Goal: Task Accomplishment & Management: Manage account settings

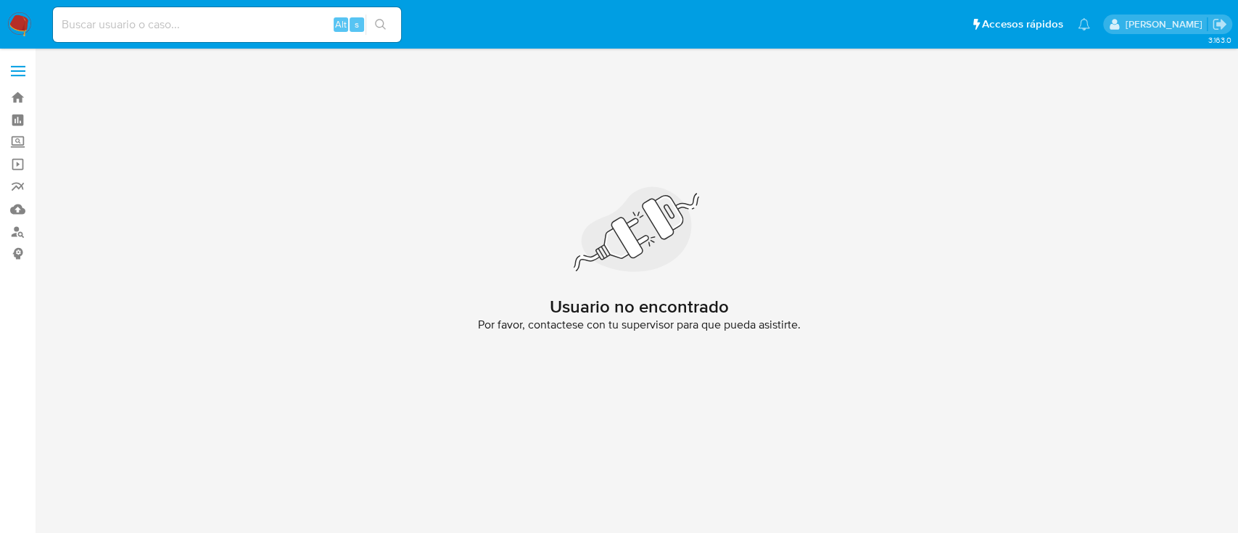
click at [12, 15] on img at bounding box center [19, 24] width 25 height 25
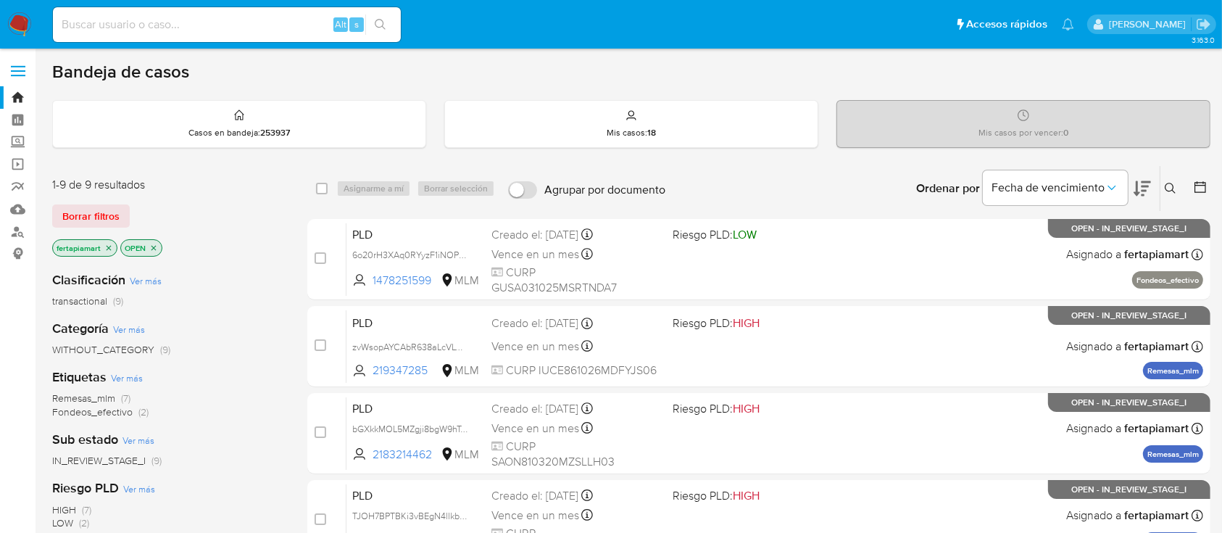
click at [249, 35] on div "Alt s" at bounding box center [227, 24] width 348 height 35
click at [215, 26] on input at bounding box center [227, 24] width 348 height 19
paste input "2458708009"
type input "2458708009"
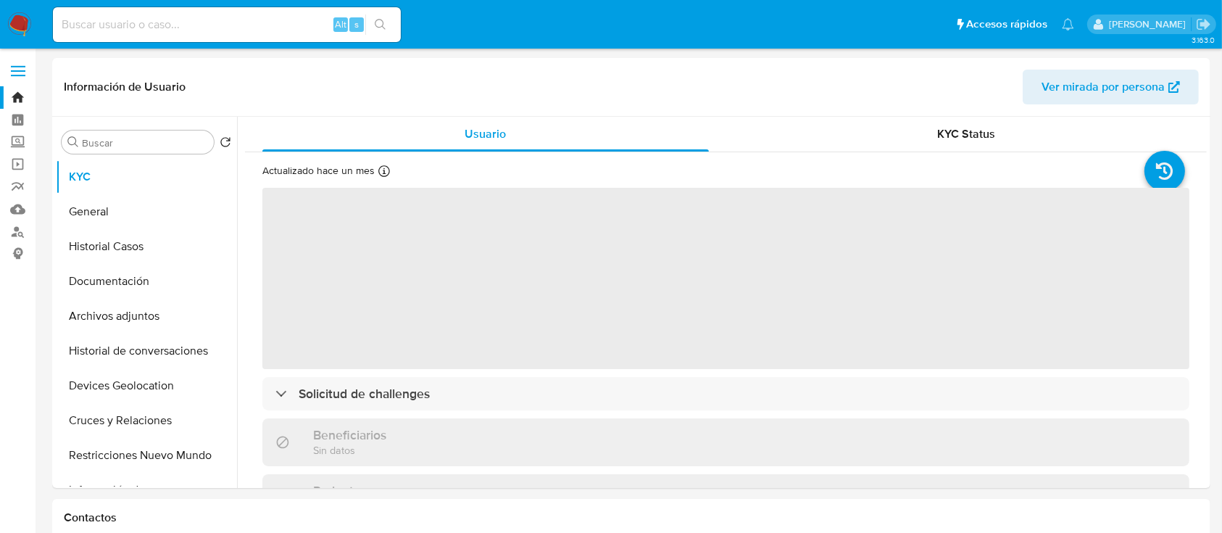
select select "10"
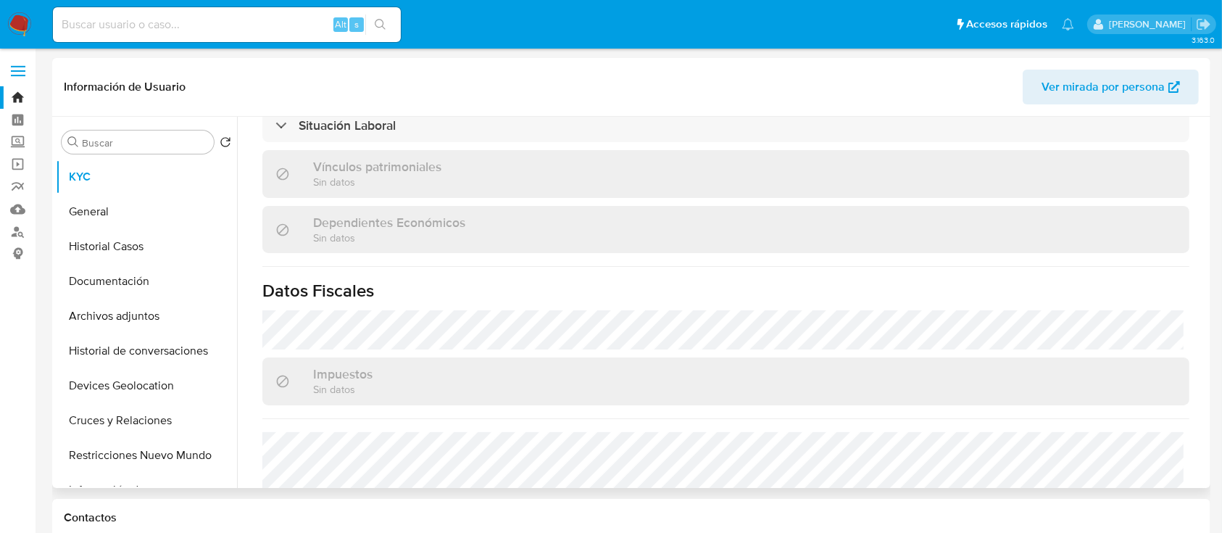
scroll to position [771, 0]
click at [132, 312] on button "Archivos adjuntos" at bounding box center [141, 316] width 170 height 35
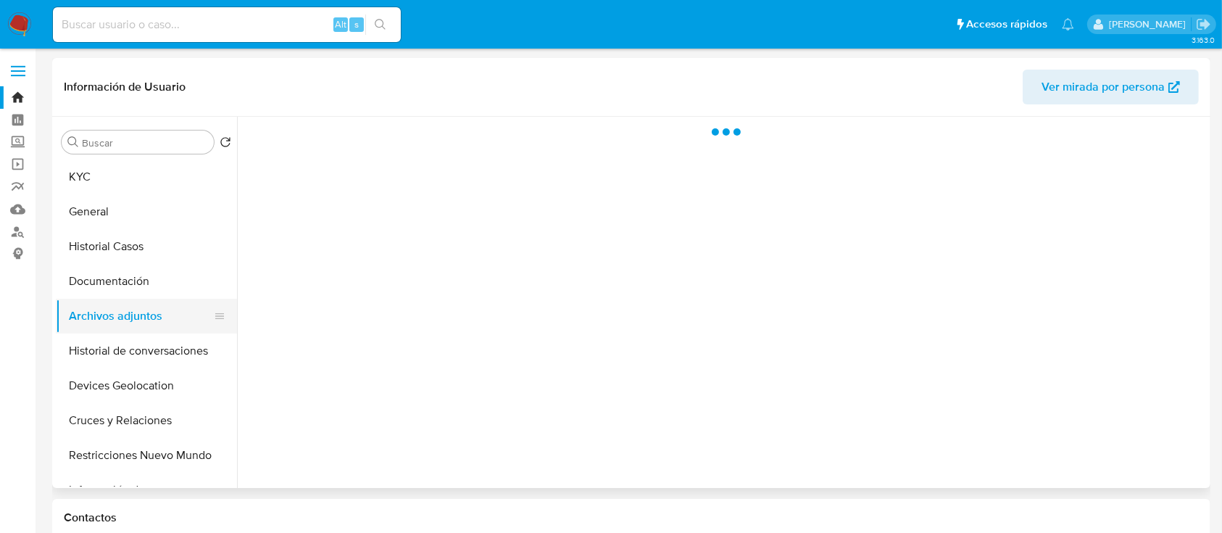
scroll to position [0, 0]
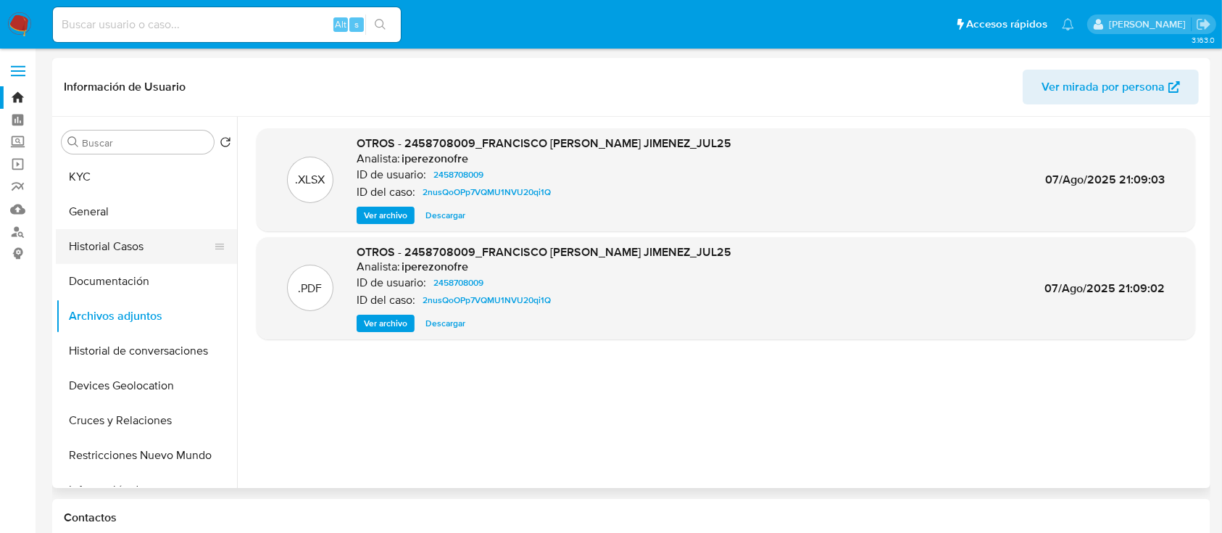
click at [98, 232] on button "Historial Casos" at bounding box center [141, 246] width 170 height 35
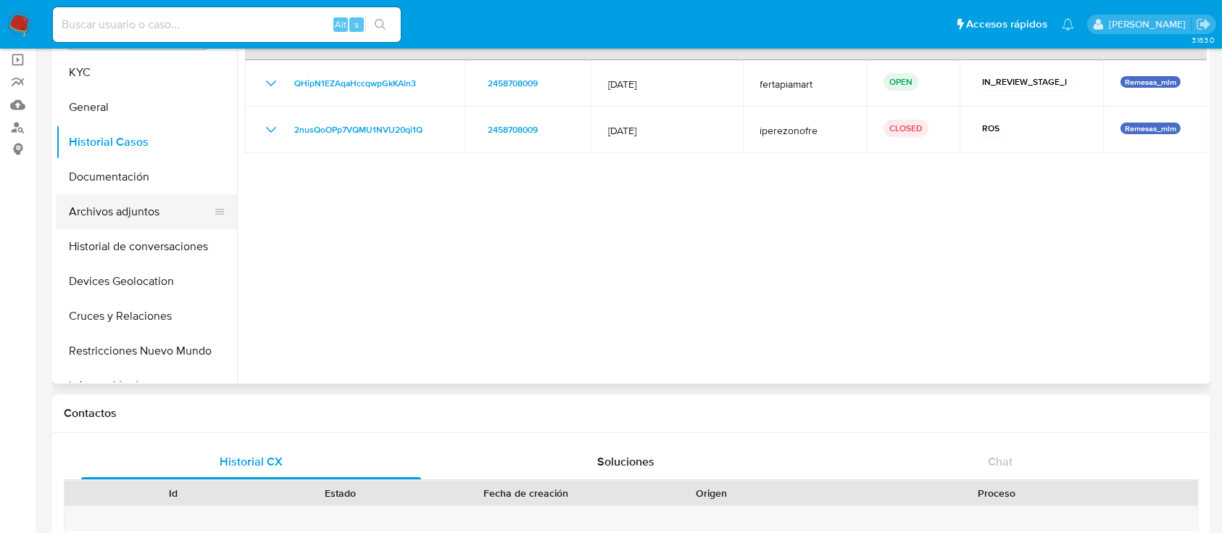
click at [124, 212] on button "Archivos adjuntos" at bounding box center [141, 211] width 170 height 35
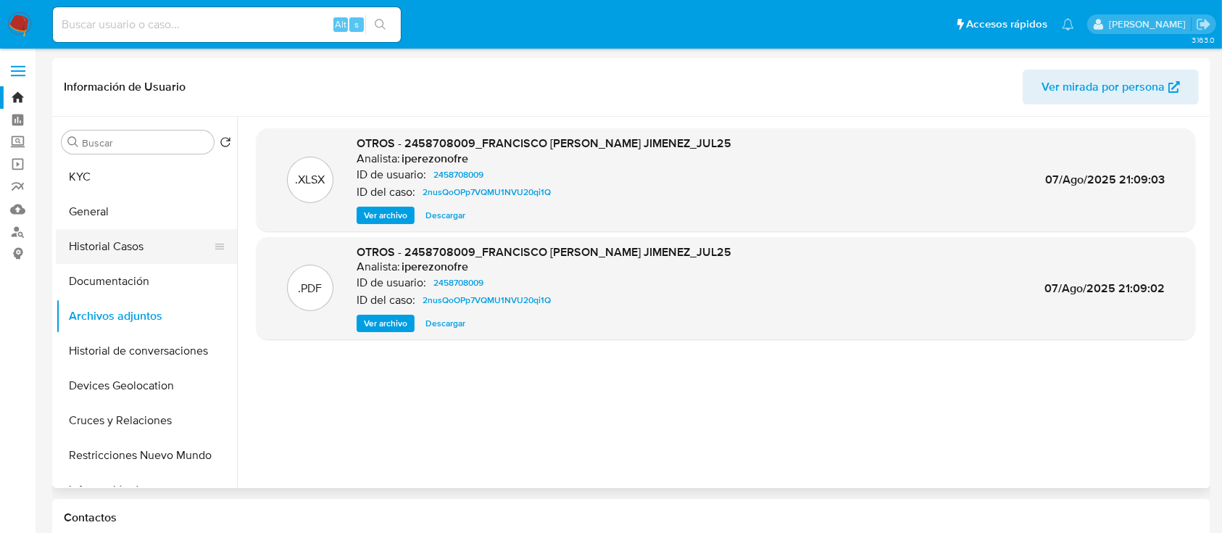
click at [112, 241] on button "Historial Casos" at bounding box center [141, 246] width 170 height 35
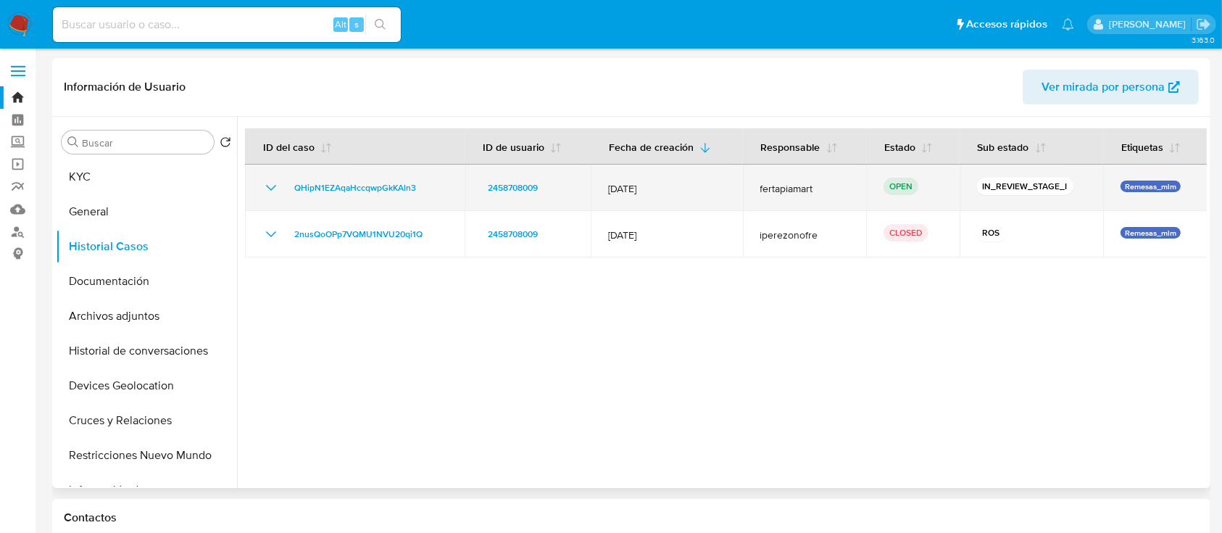
click at [457, 192] on td "QHipN1EZAqaHccqwpGkKAln3" at bounding box center [355, 188] width 220 height 46
click at [390, 195] on span "QHipN1EZAqaHccqwpGkKAln3" at bounding box center [355, 187] width 122 height 17
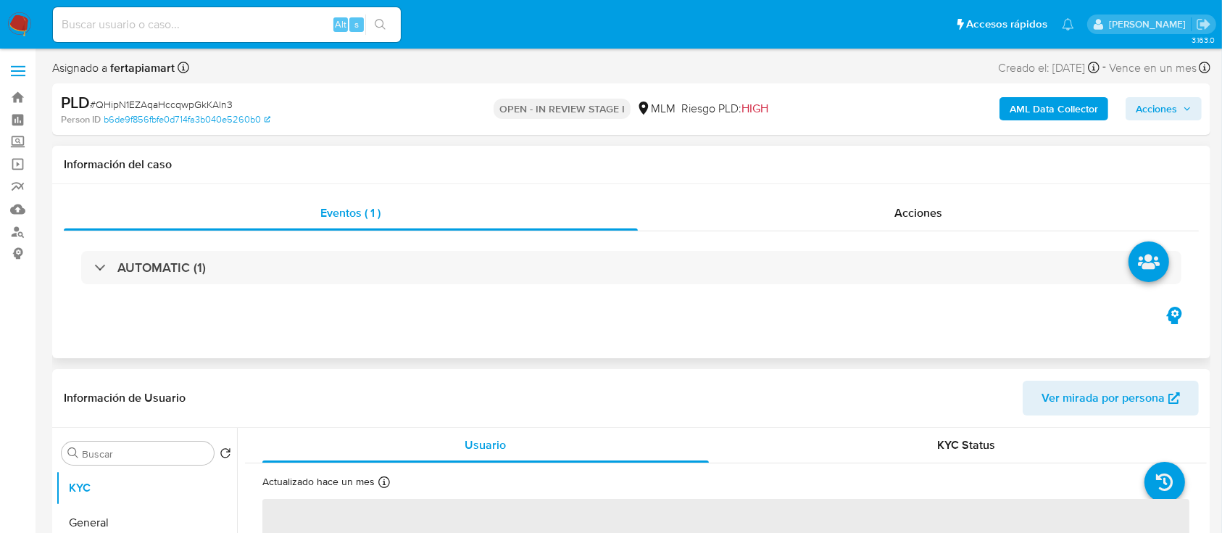
select select "10"
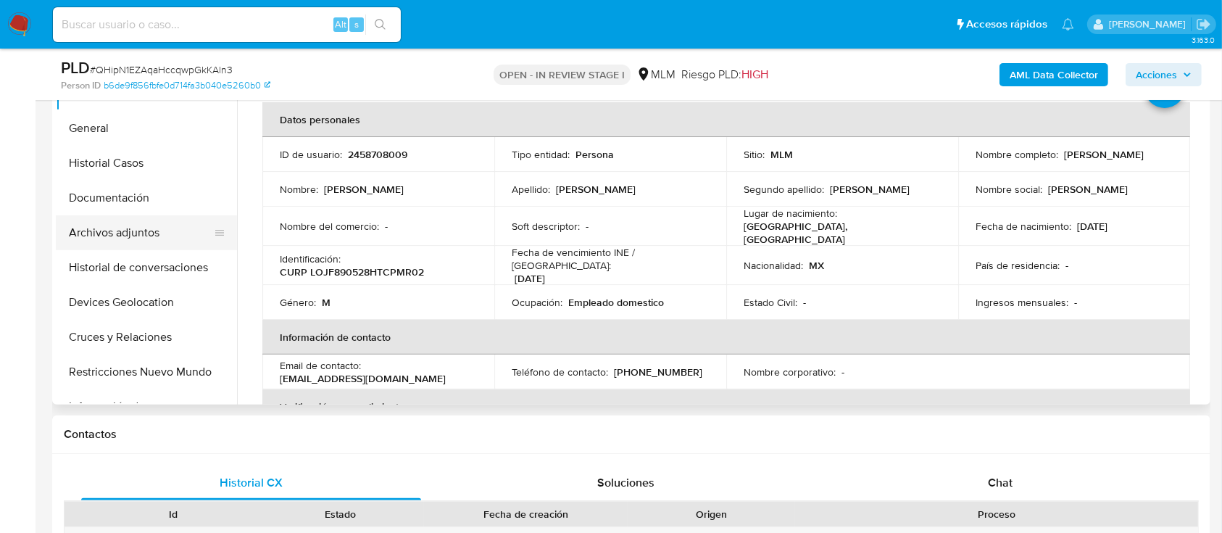
click at [125, 220] on button "Archivos adjuntos" at bounding box center [141, 232] width 170 height 35
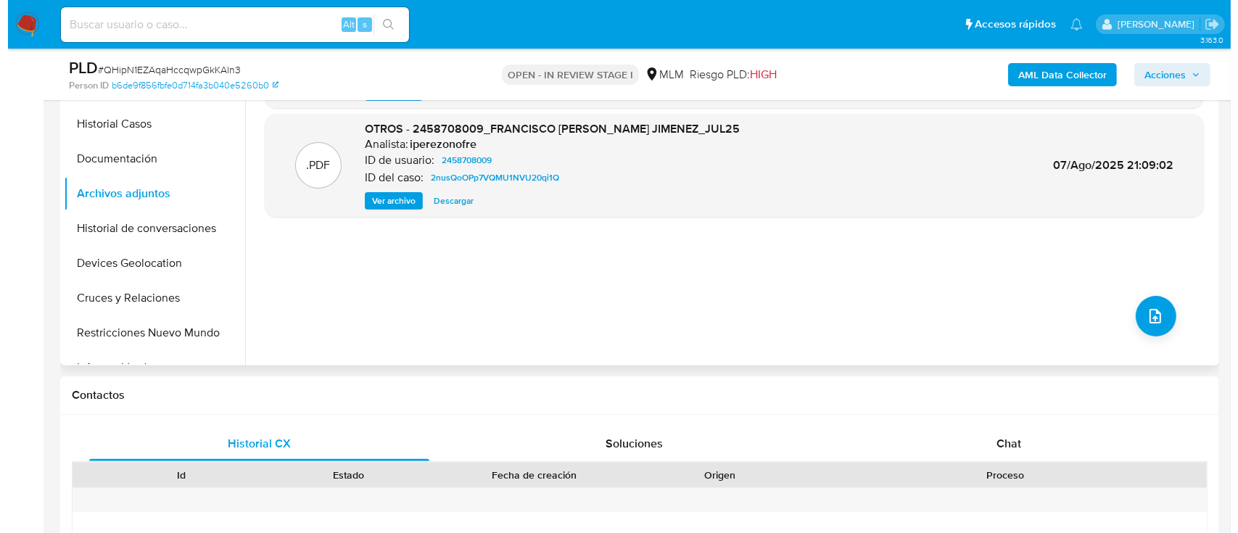
scroll to position [389, 0]
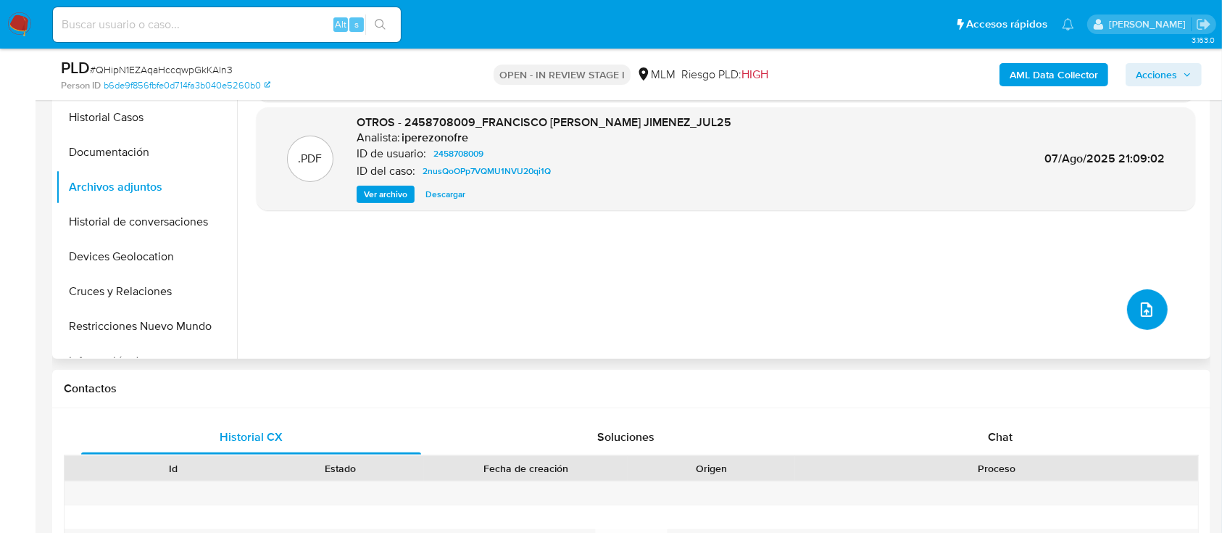
click at [1139, 309] on icon "upload-file" at bounding box center [1146, 309] width 17 height 17
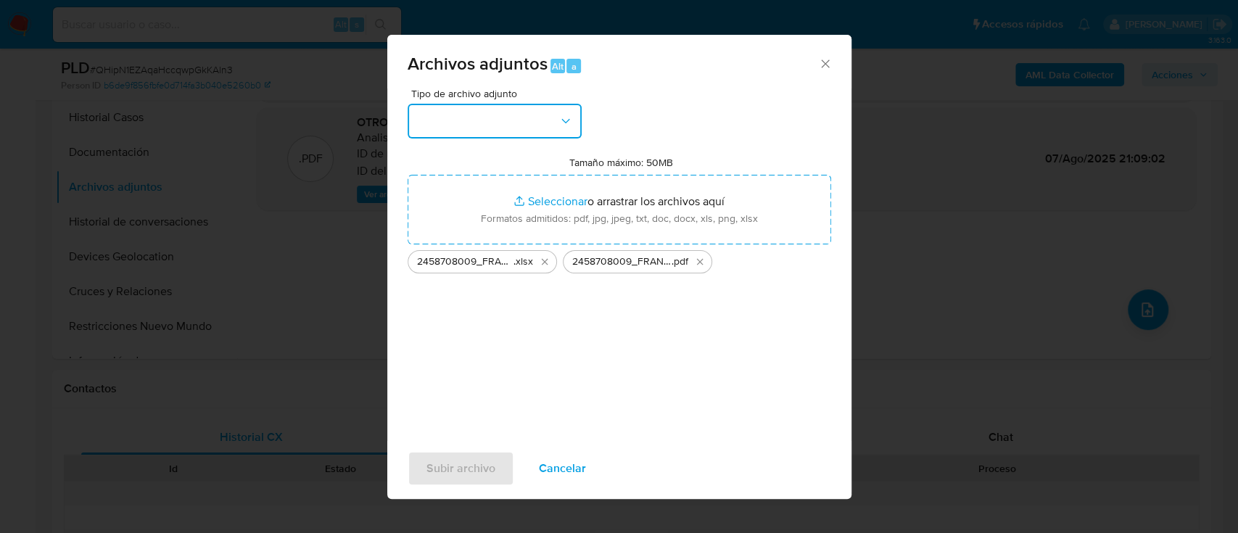
click at [510, 125] on button "button" at bounding box center [494, 121] width 174 height 35
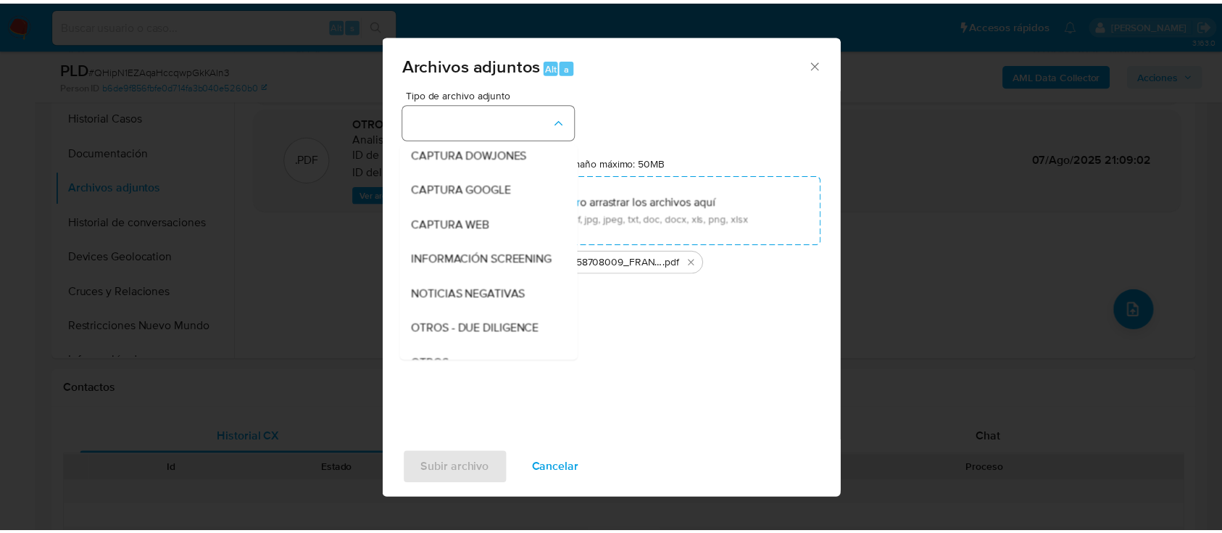
scroll to position [75, 0]
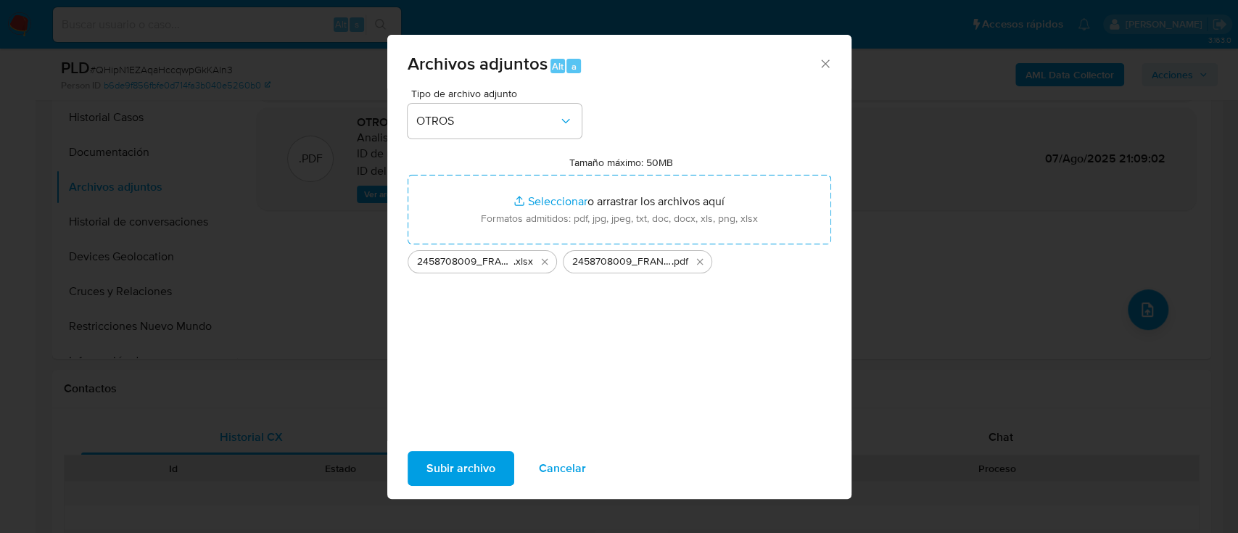
click at [464, 469] on span "Subir archivo" at bounding box center [460, 468] width 69 height 32
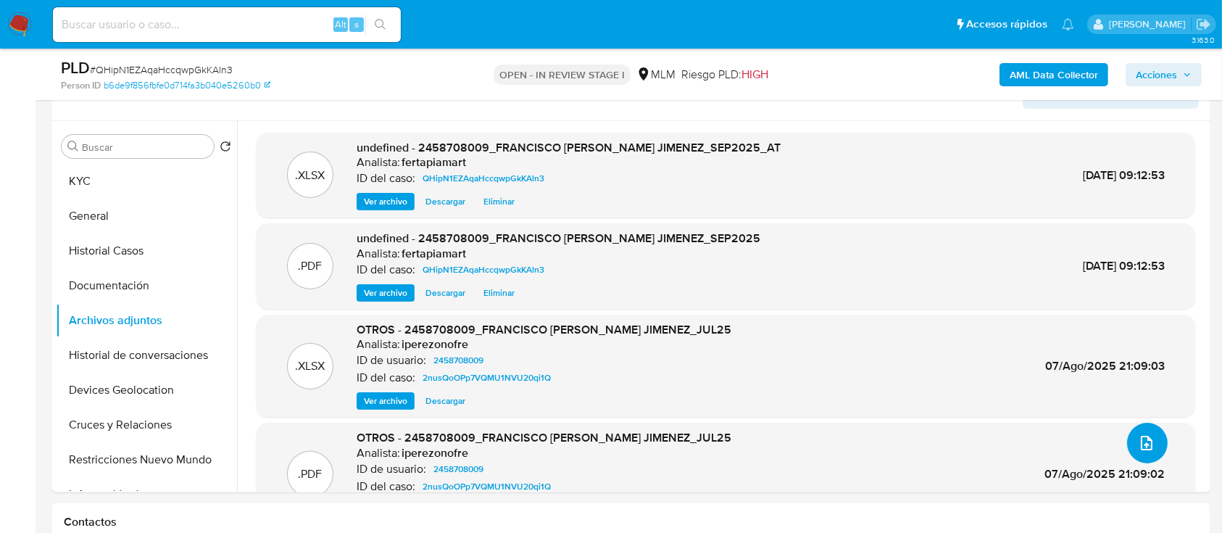
scroll to position [252, 0]
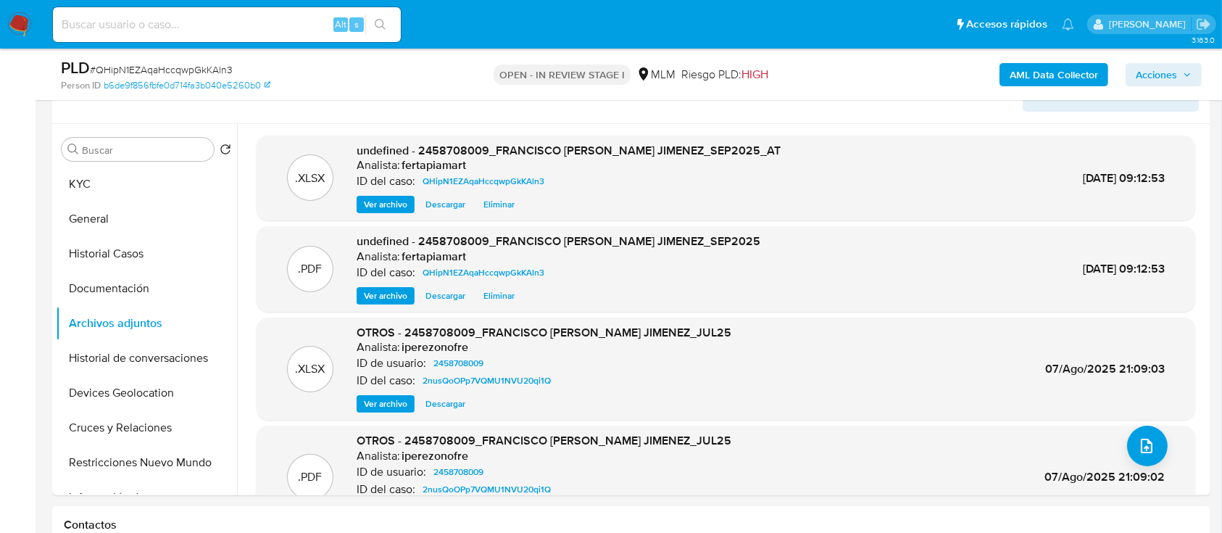
click at [1166, 79] on span "Acciones" at bounding box center [1156, 74] width 41 height 23
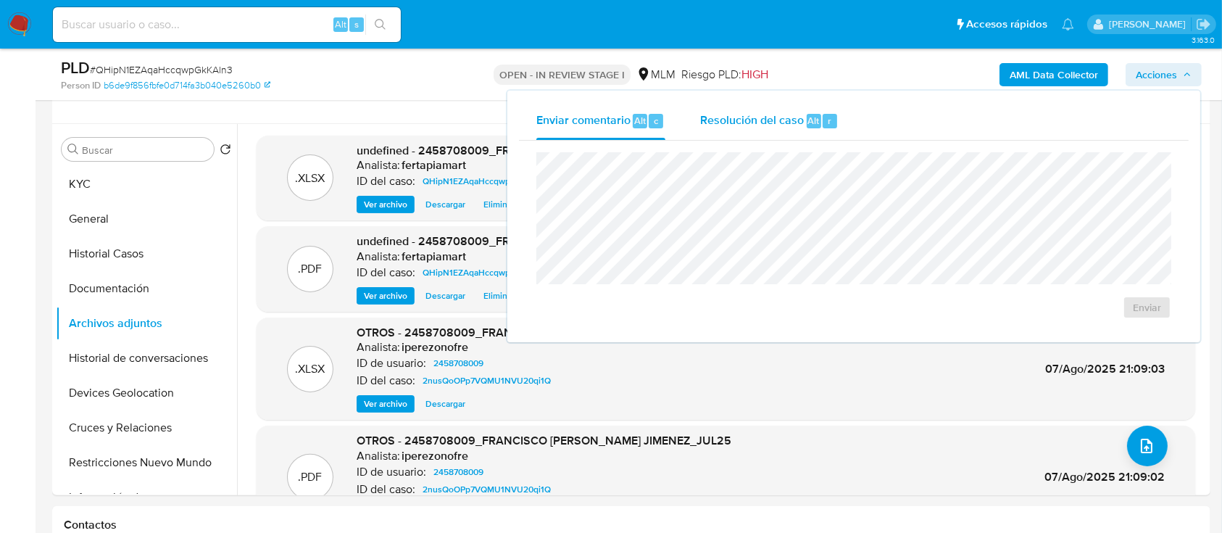
click at [736, 115] on span "Resolución del caso" at bounding box center [752, 120] width 104 height 17
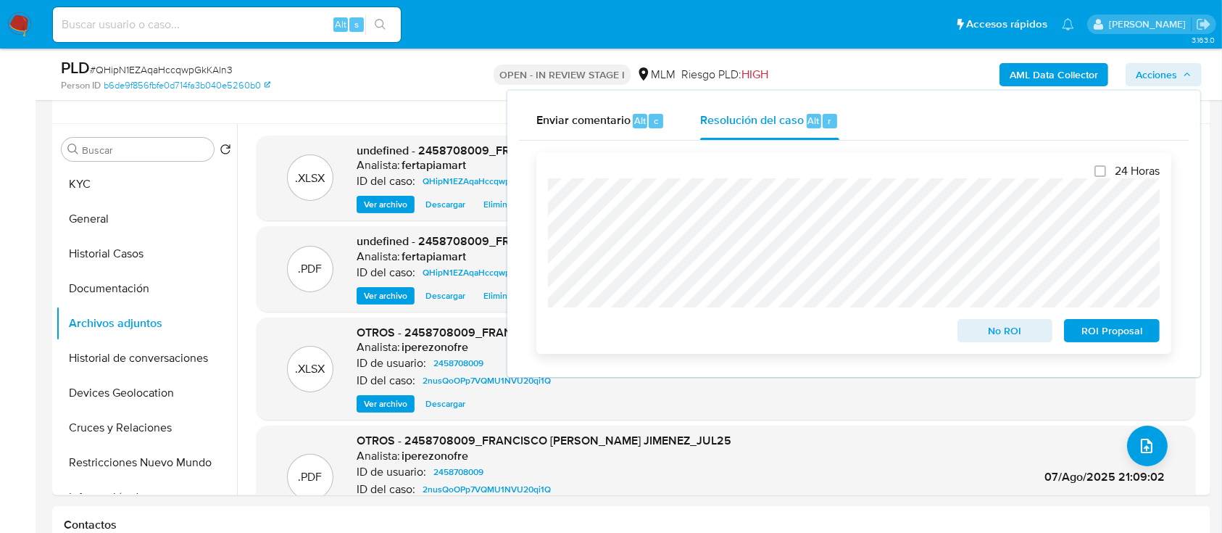
click at [990, 336] on span "No ROI" at bounding box center [1005, 330] width 75 height 20
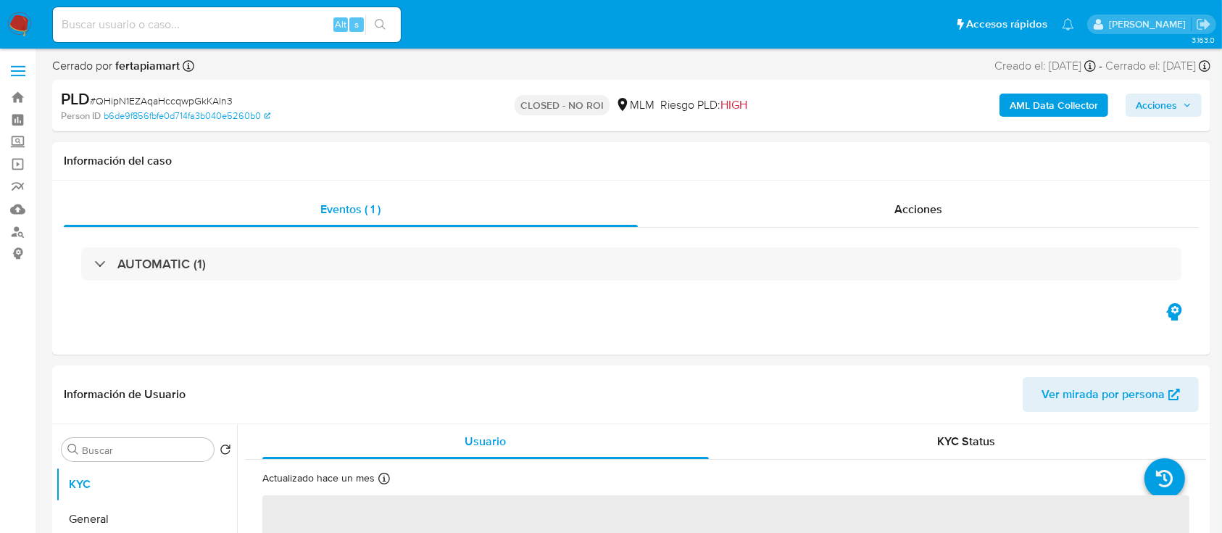
select select "10"
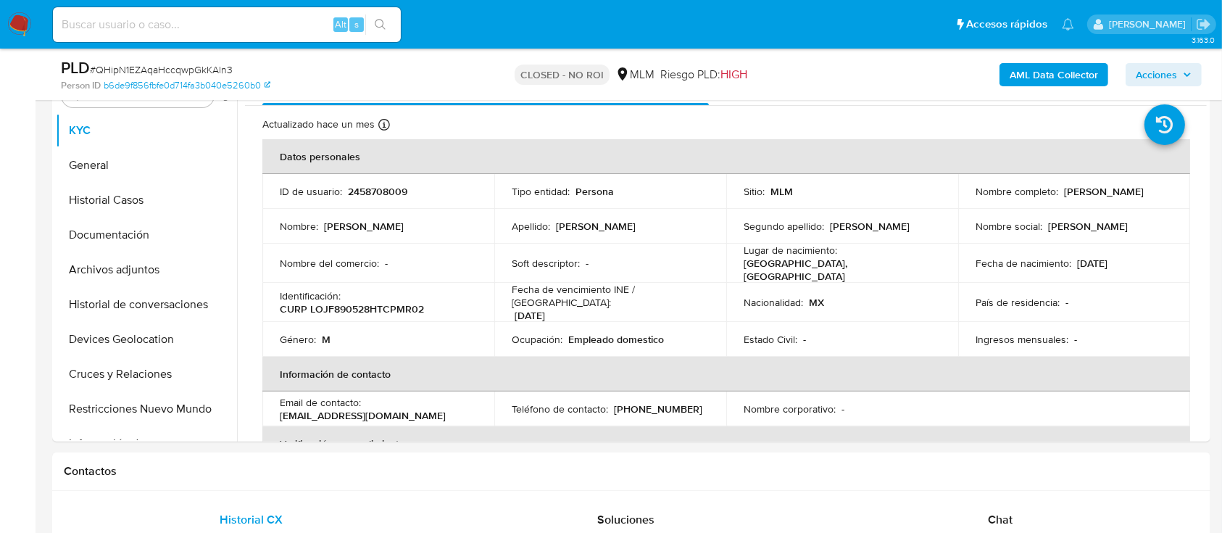
scroll to position [303, 0]
click at [141, 273] on button "Archivos adjuntos" at bounding box center [141, 269] width 170 height 35
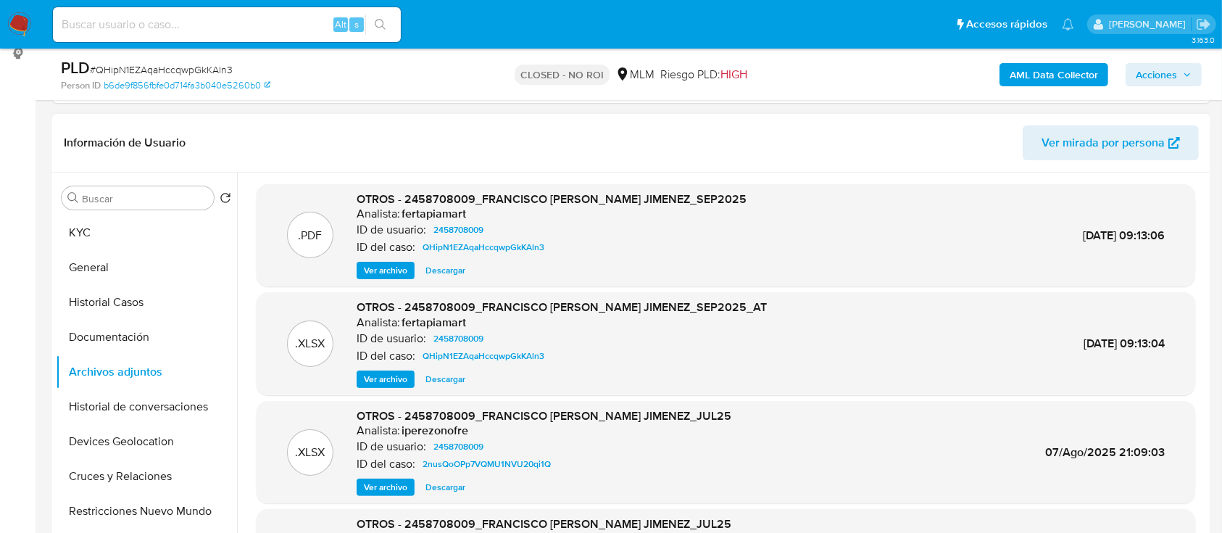
scroll to position [199, 0]
click at [129, 247] on button "KYC" at bounding box center [141, 234] width 170 height 35
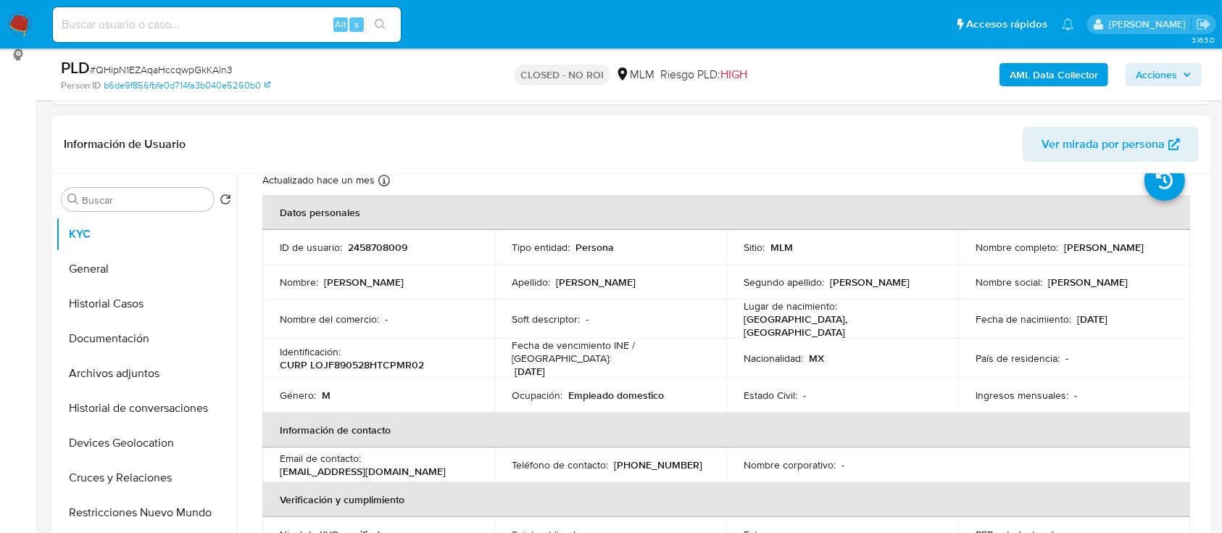
scroll to position [0, 0]
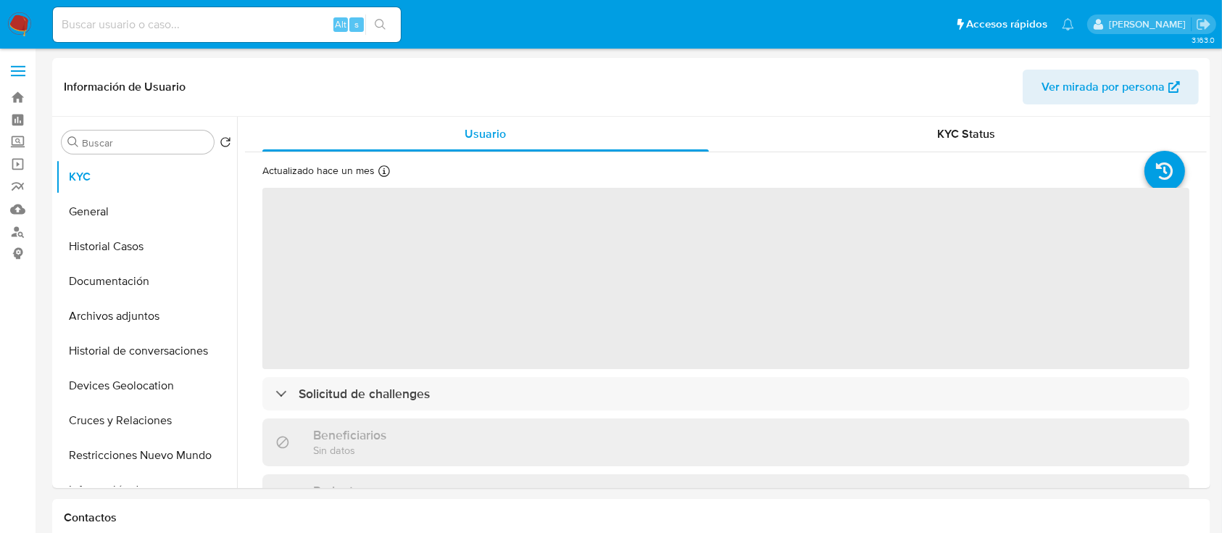
select select "10"
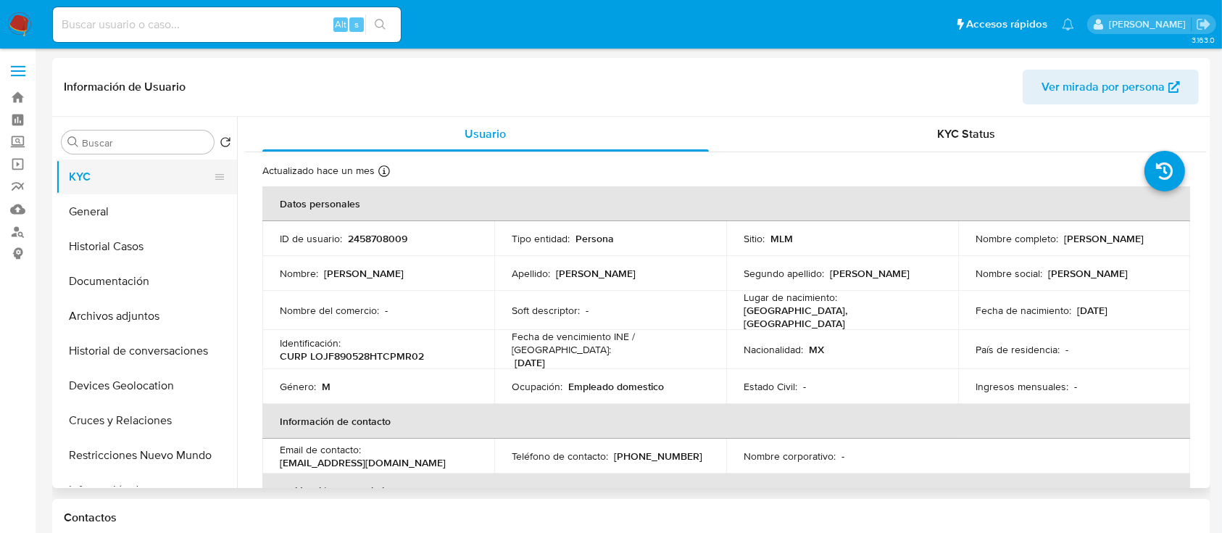
click at [96, 181] on button "KYC" at bounding box center [141, 177] width 170 height 35
click at [20, 25] on img at bounding box center [19, 24] width 25 height 25
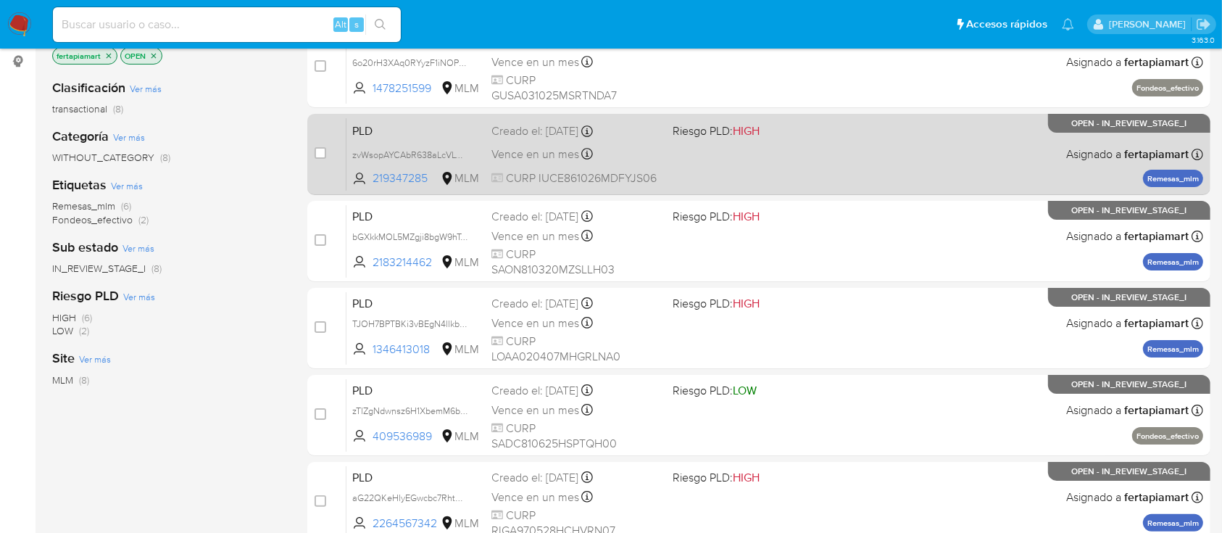
scroll to position [193, 0]
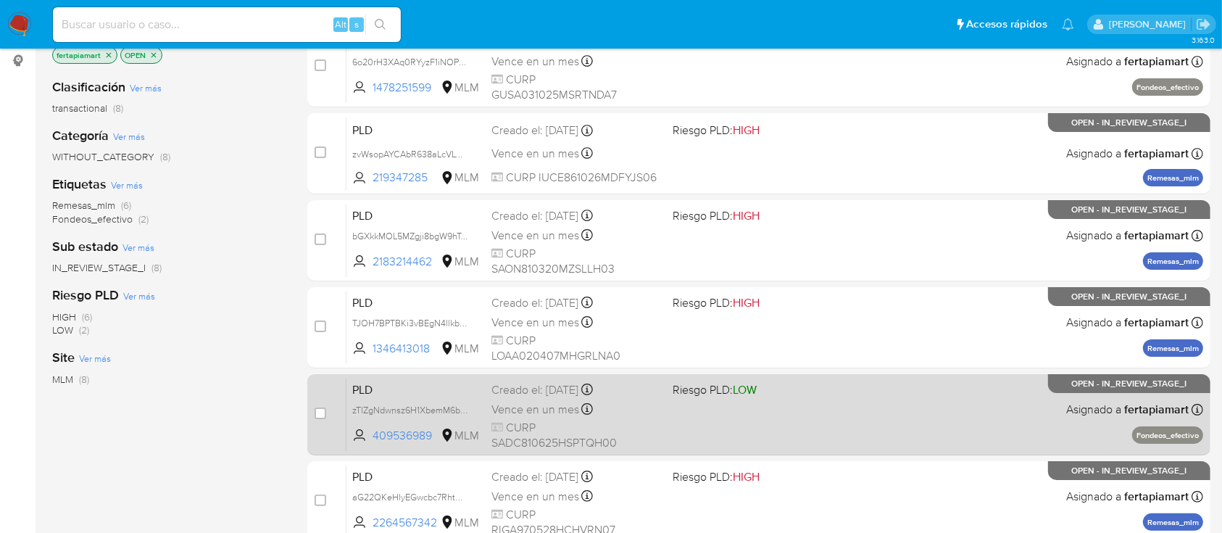
click at [645, 414] on div "Vence en un mes Vence el 11/11/2025 02:12:14" at bounding box center [576, 409] width 169 height 20
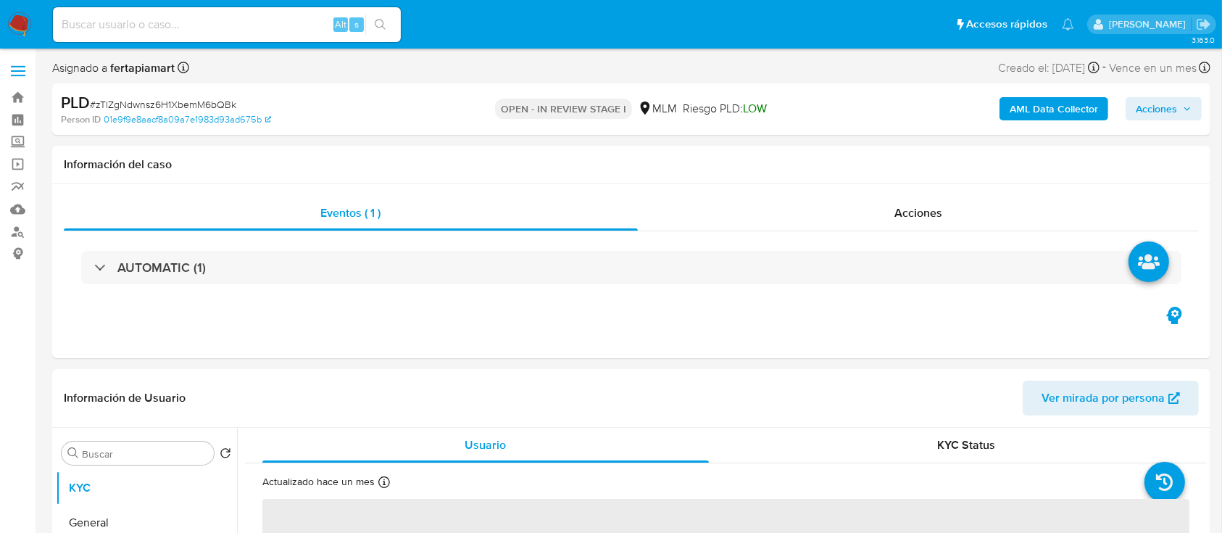
select select "10"
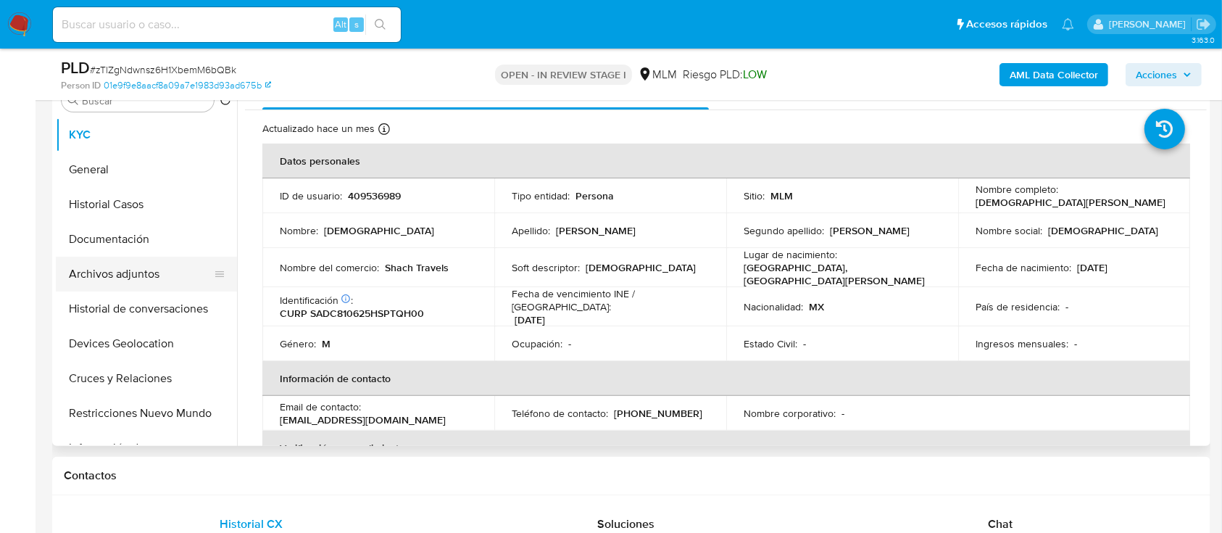
click at [149, 272] on button "Archivos adjuntos" at bounding box center [141, 274] width 170 height 35
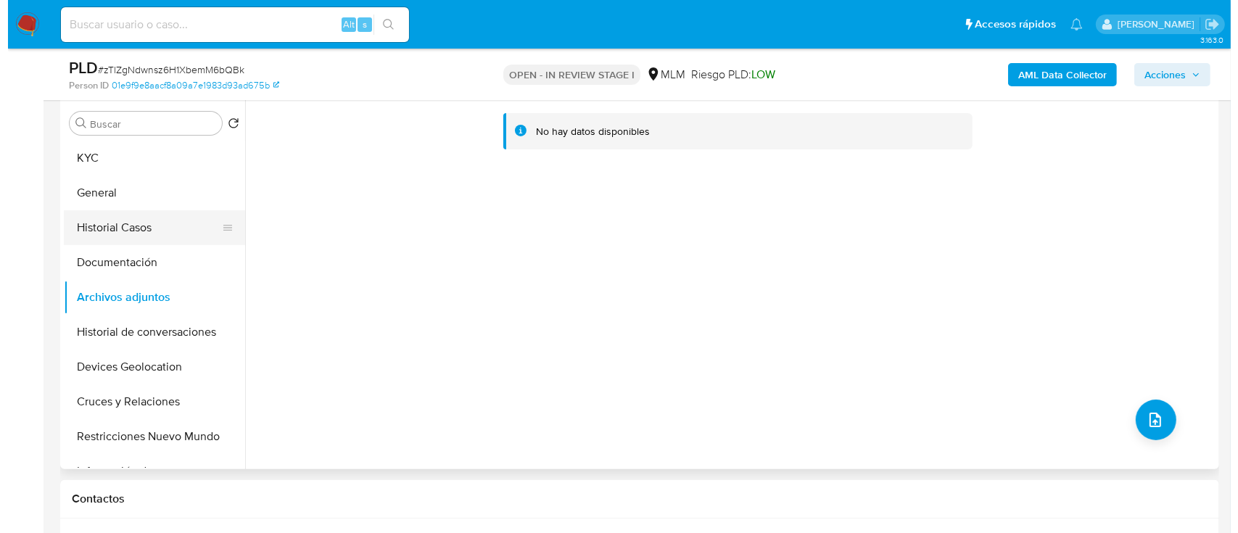
scroll to position [279, 0]
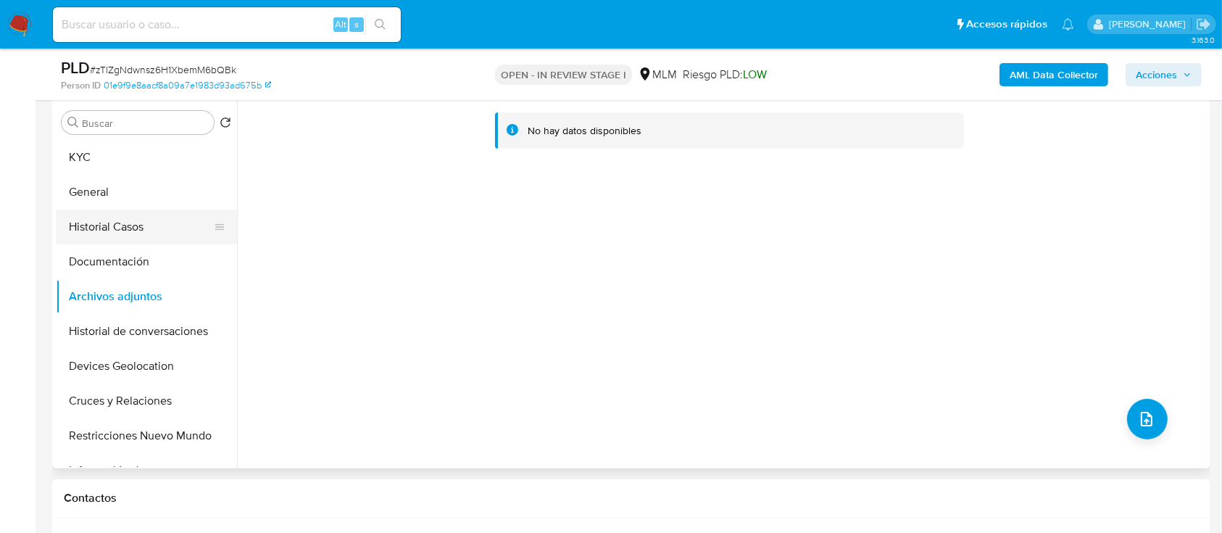
click at [145, 237] on button "Historial Casos" at bounding box center [141, 227] width 170 height 35
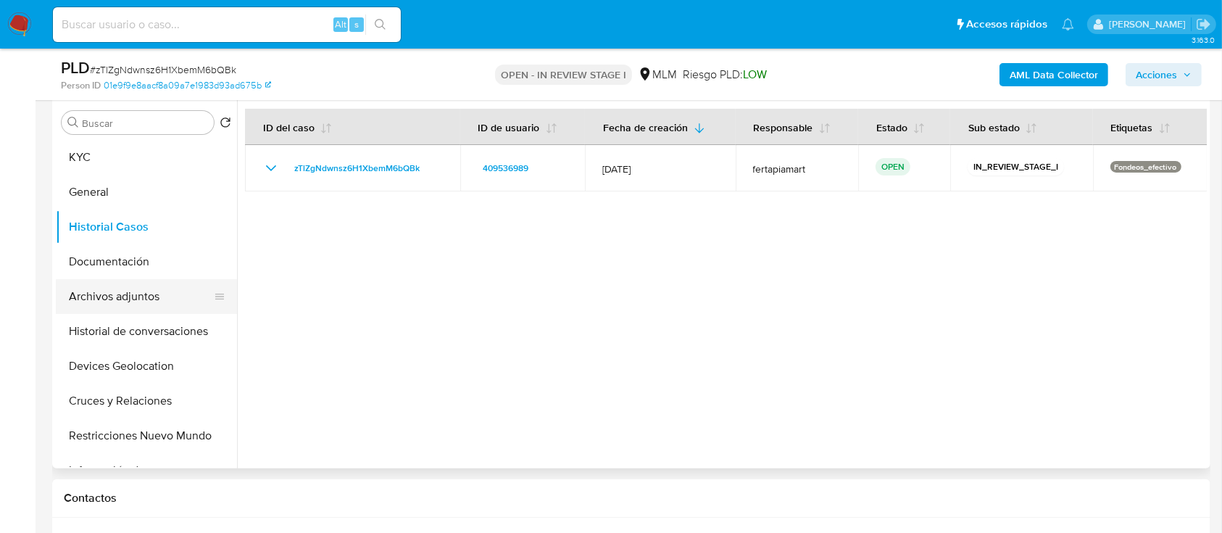
click at [119, 305] on button "Archivos adjuntos" at bounding box center [141, 296] width 170 height 35
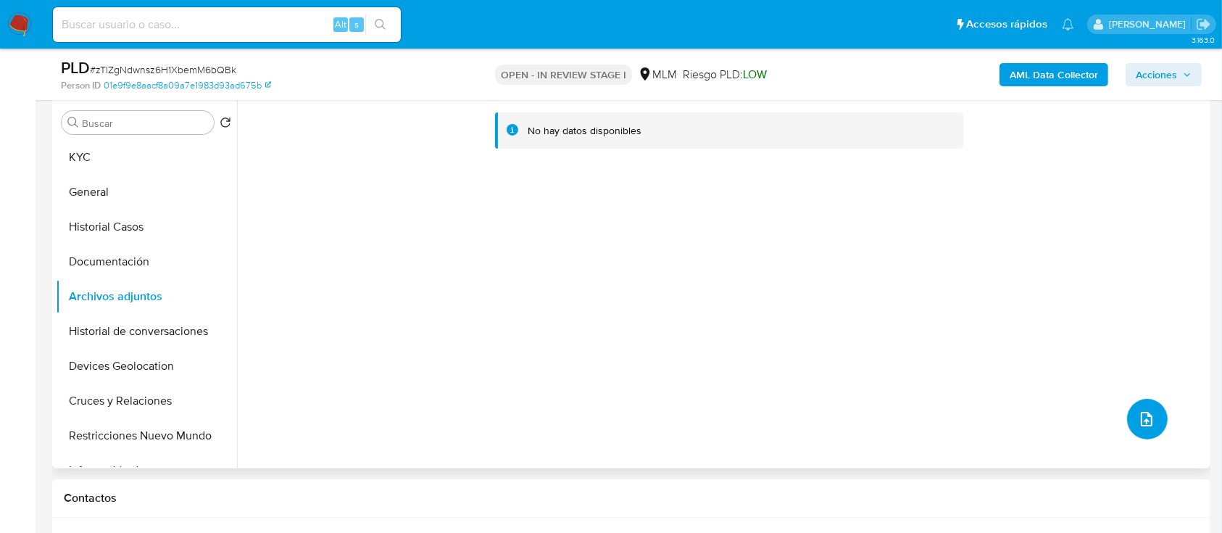
click at [1148, 423] on span "upload-file" at bounding box center [1146, 418] width 17 height 17
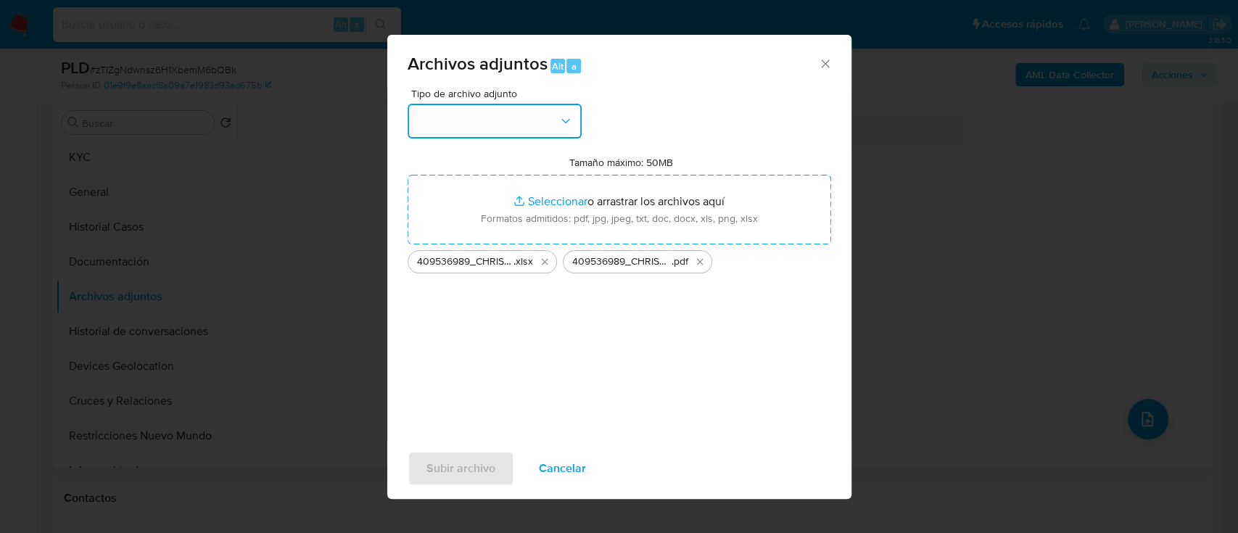
click at [494, 119] on button "button" at bounding box center [494, 121] width 174 height 35
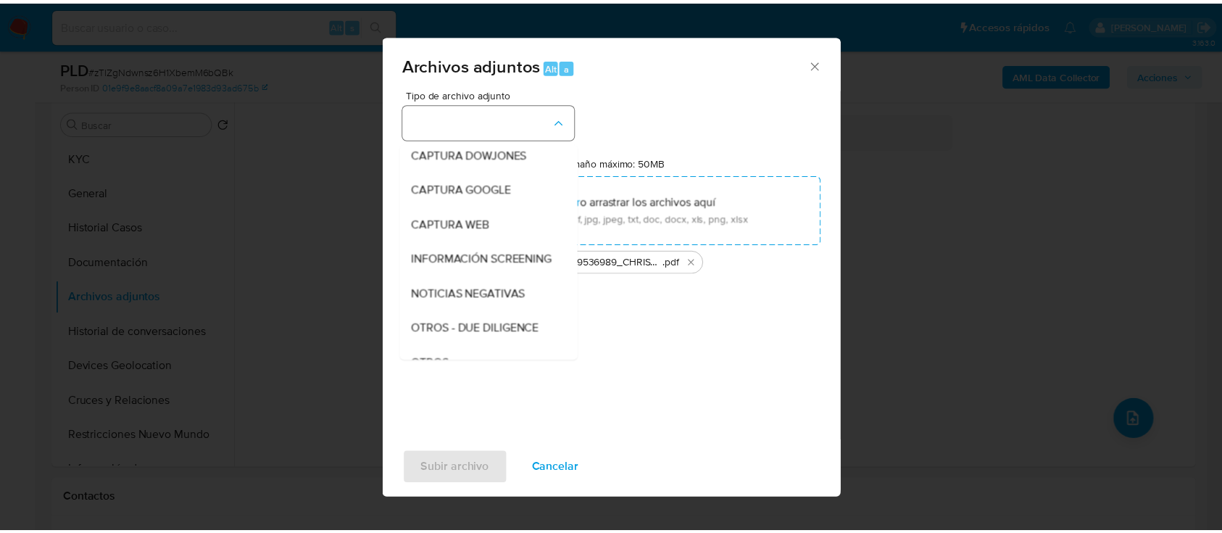
scroll to position [75, 0]
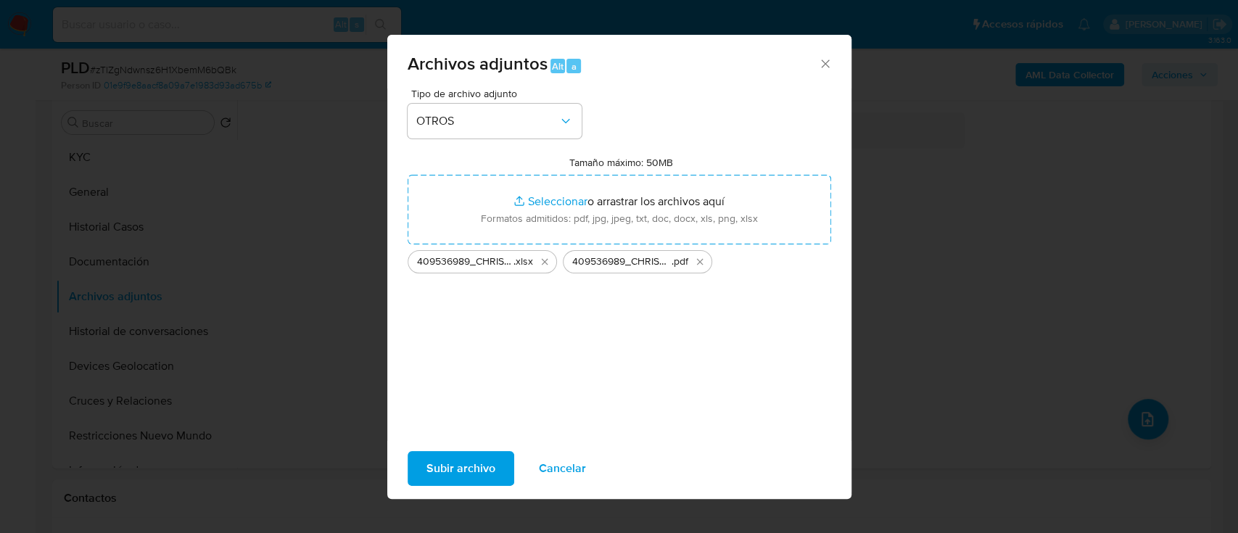
click at [463, 453] on span "Subir archivo" at bounding box center [460, 468] width 69 height 32
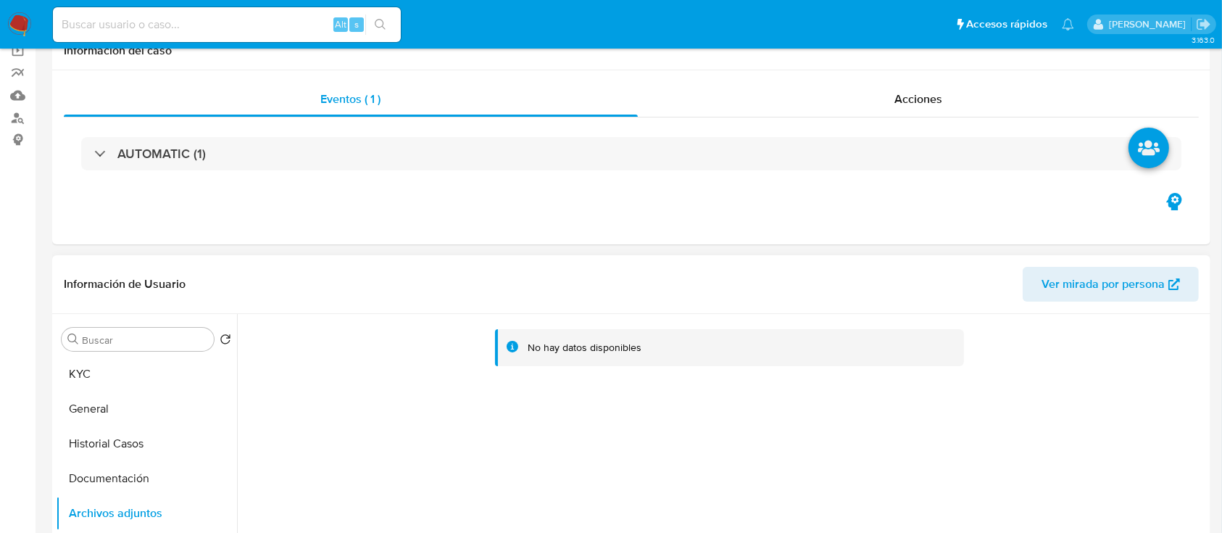
scroll to position [0, 0]
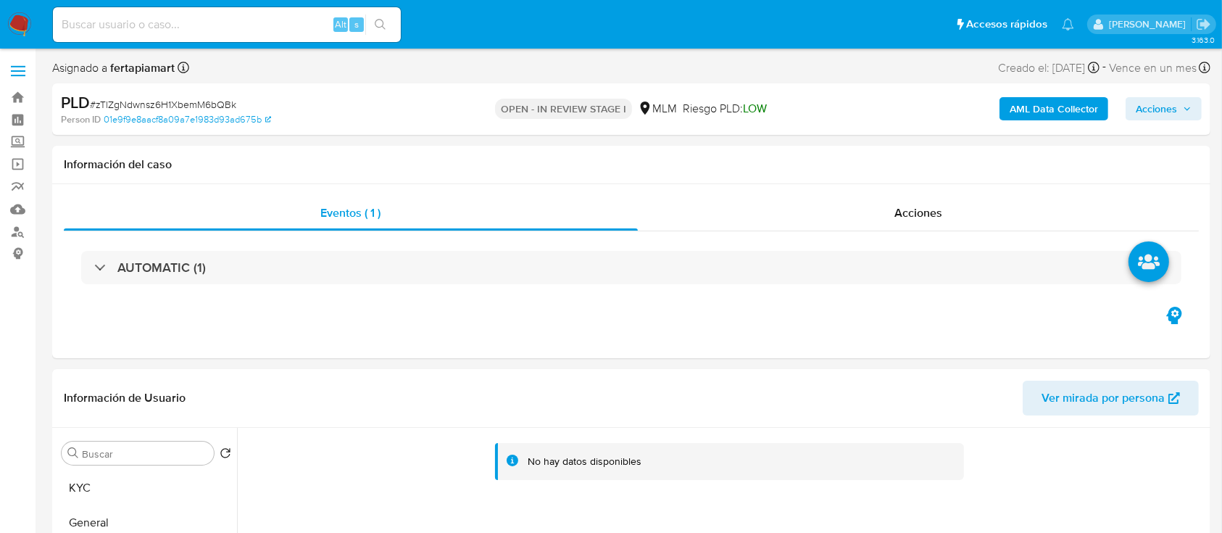
click at [1144, 103] on span "Acciones" at bounding box center [1156, 108] width 41 height 23
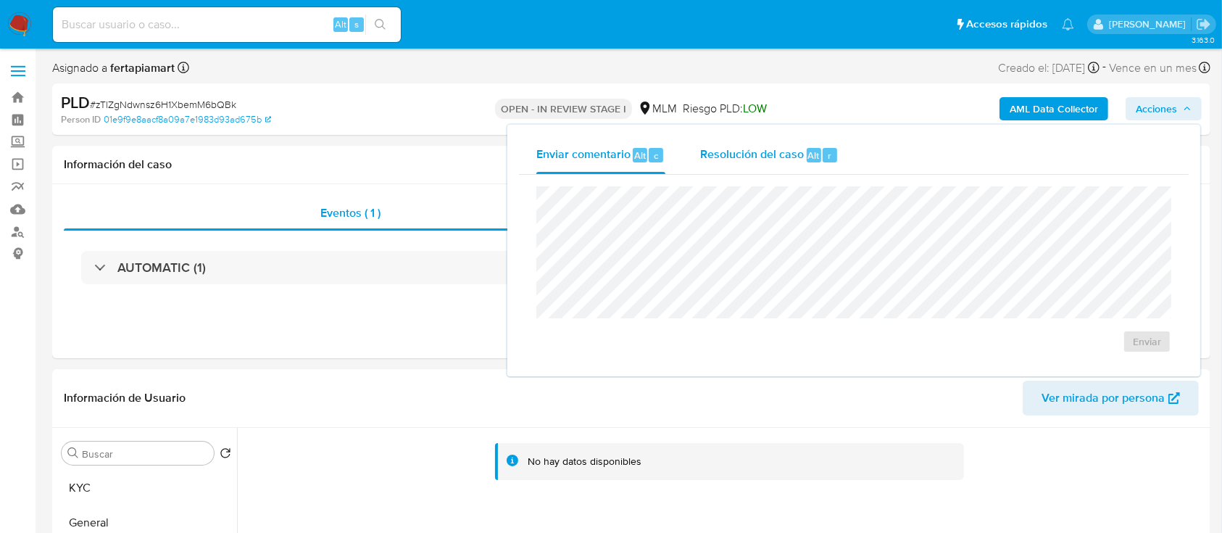
click at [802, 167] on div "Resolución del caso Alt r" at bounding box center [769, 155] width 138 height 38
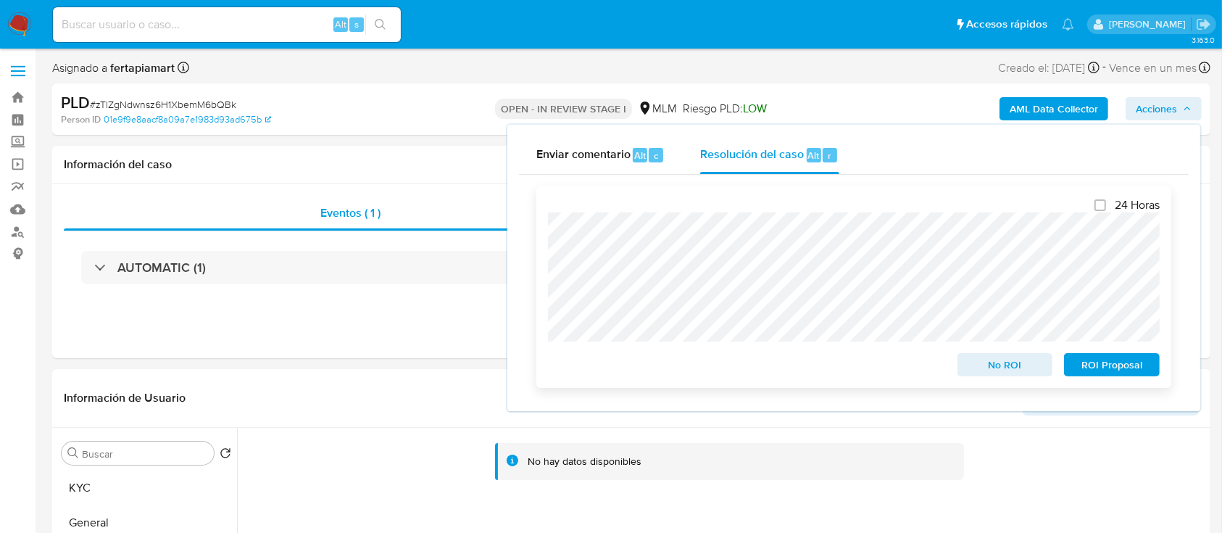
click at [1095, 370] on span "ROI Proposal" at bounding box center [1111, 365] width 75 height 20
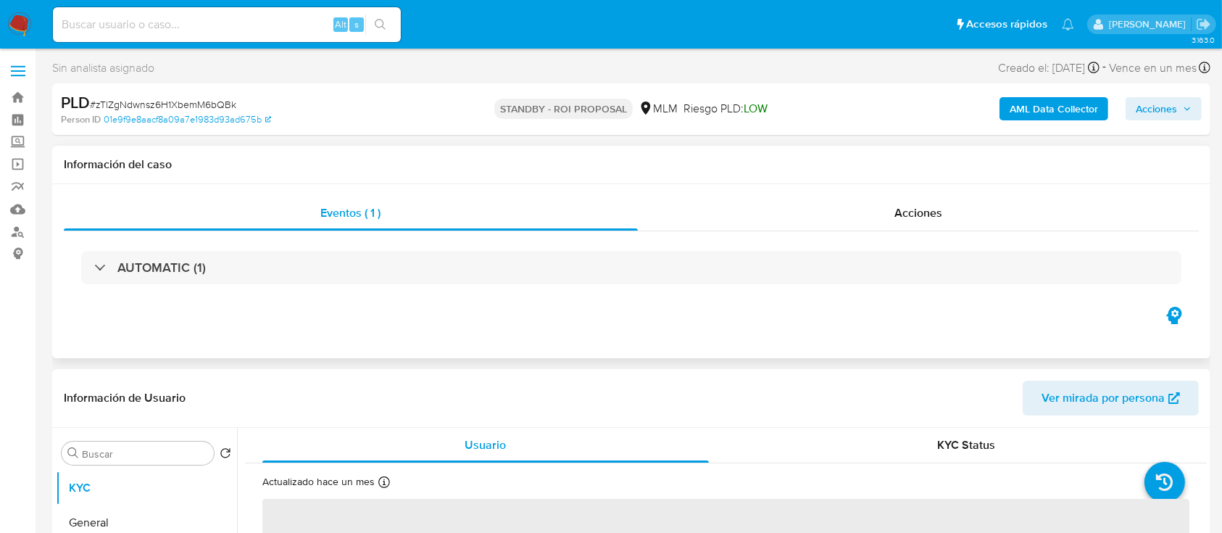
select select "10"
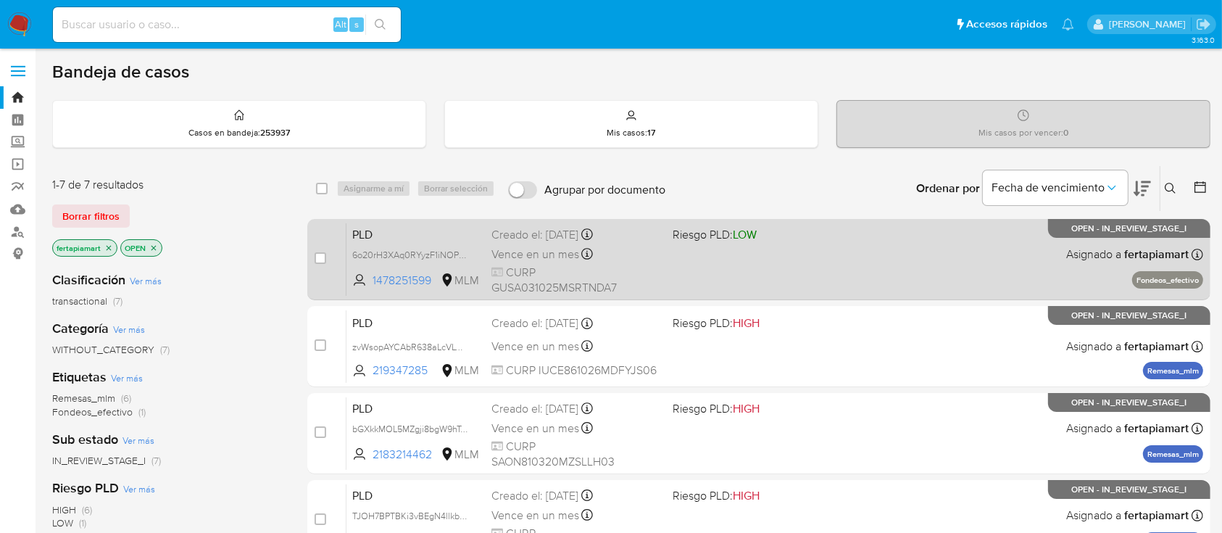
click at [431, 232] on span "PLD" at bounding box center [416, 233] width 128 height 19
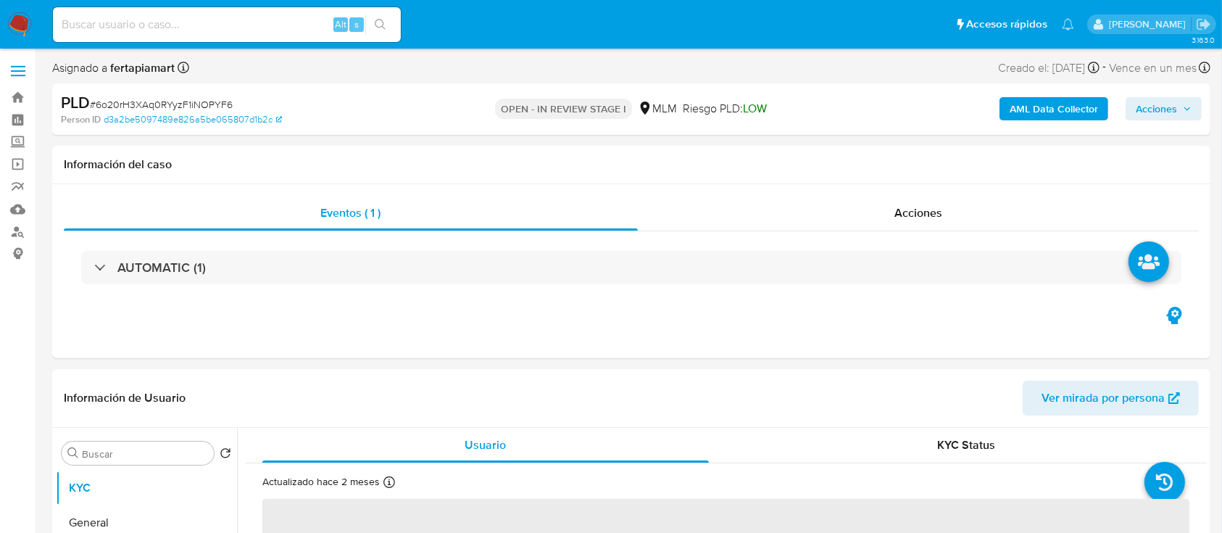
select select "10"
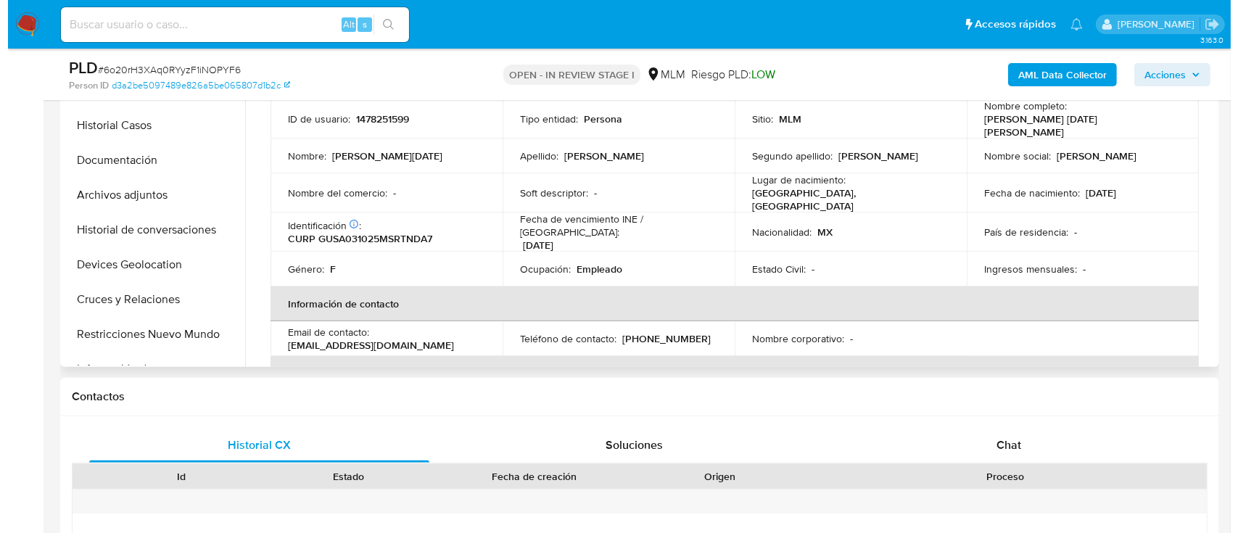
scroll to position [421, 0]
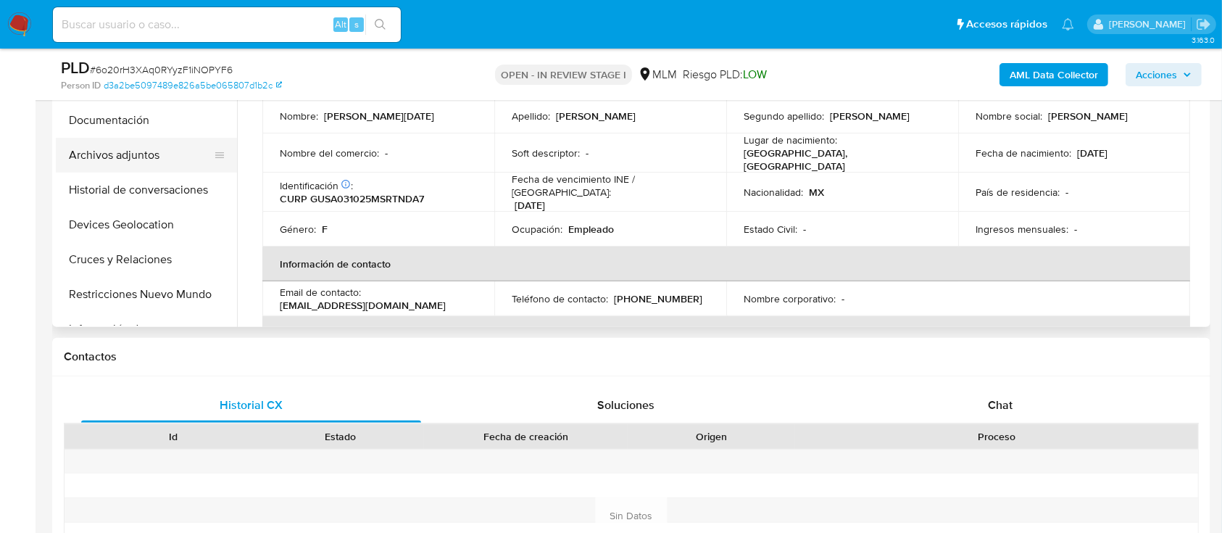
click at [110, 155] on button "Archivos adjuntos" at bounding box center [141, 155] width 170 height 35
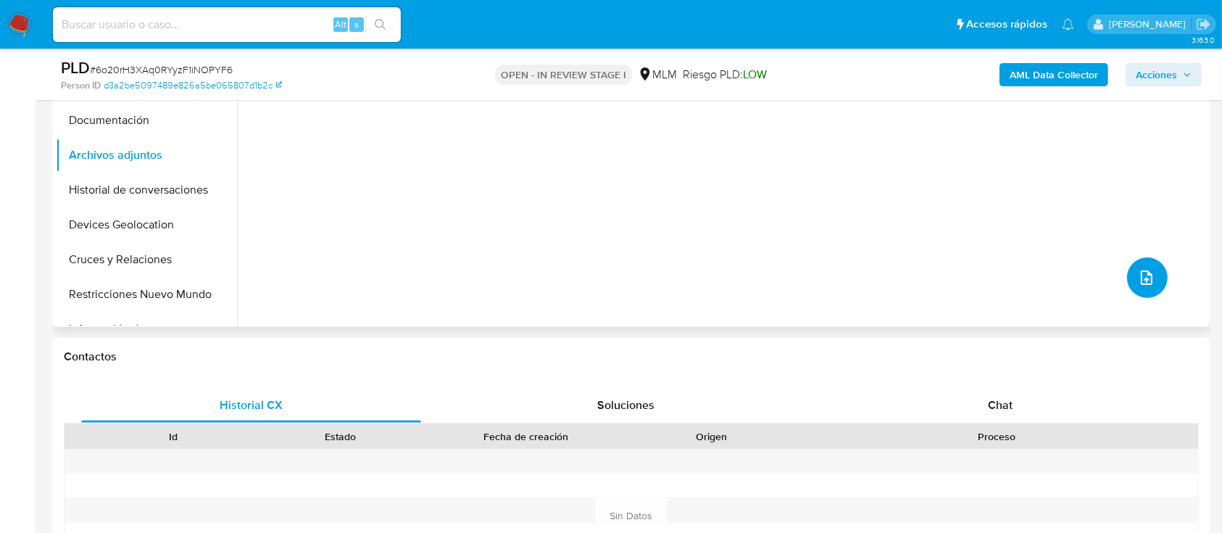
click at [1140, 273] on icon "upload-file" at bounding box center [1146, 277] width 17 height 17
click at [1143, 281] on icon "upload-file" at bounding box center [1146, 277] width 17 height 17
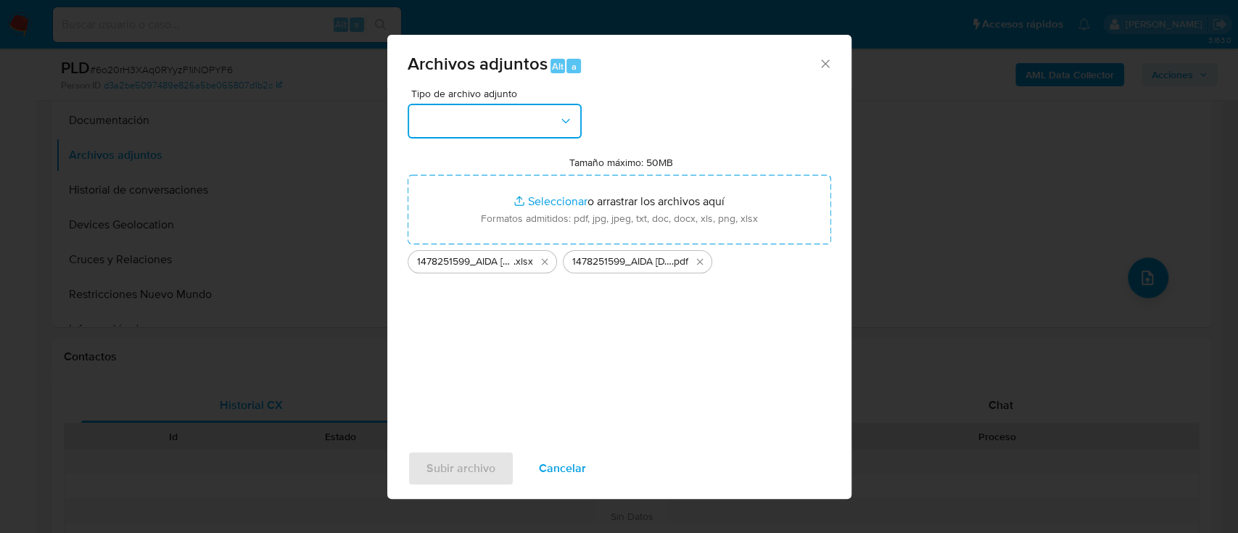
click at [560, 117] on icon "button" at bounding box center [565, 121] width 15 height 15
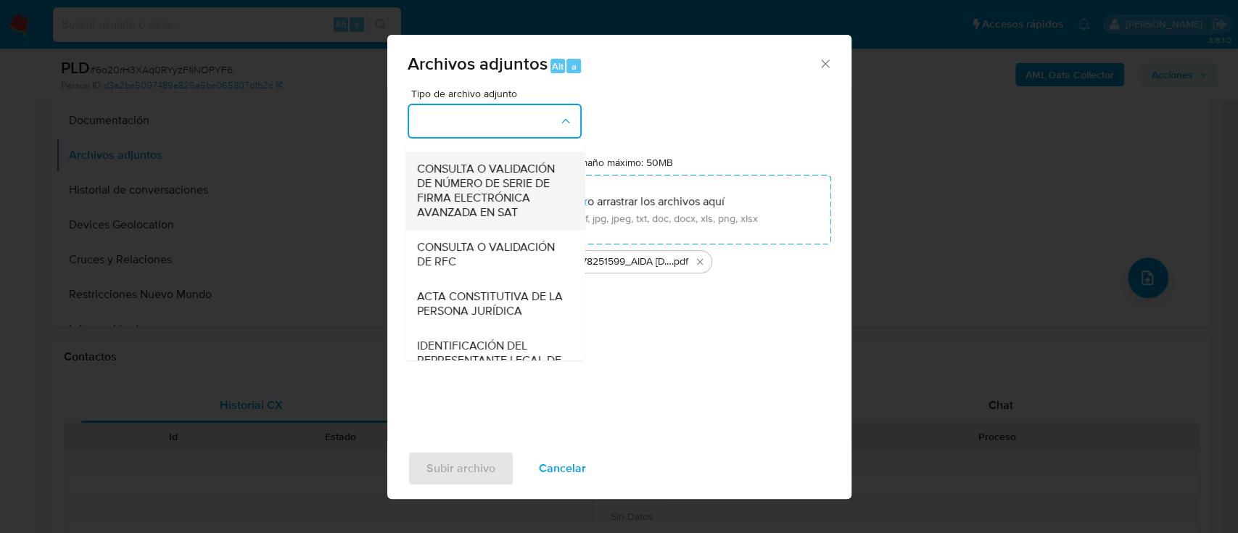
scroll to position [496, 0]
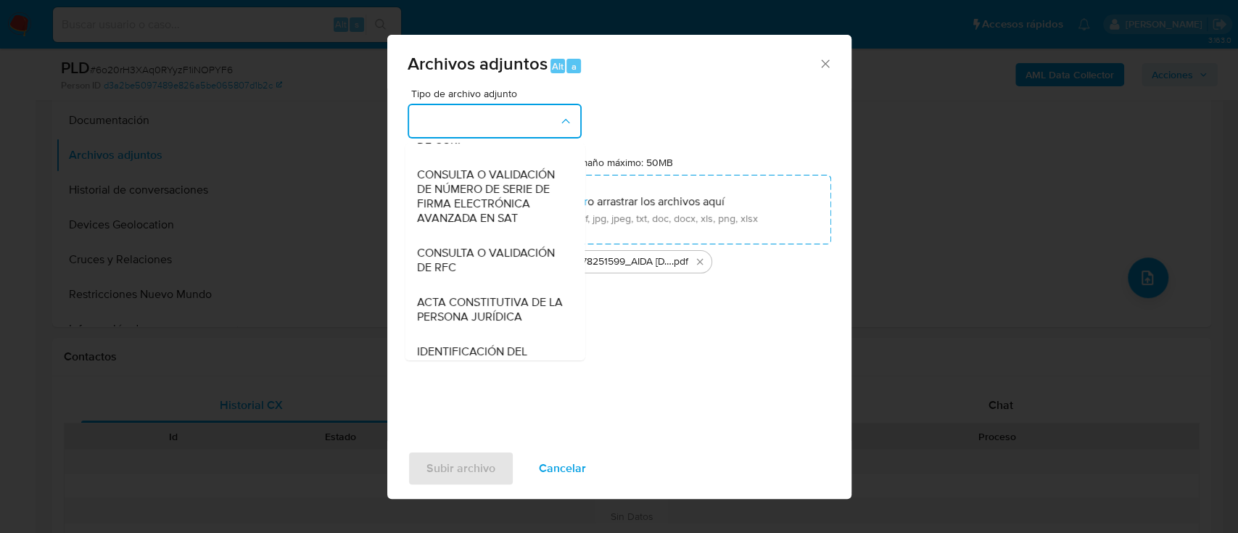
click at [479, 117] on button "button" at bounding box center [494, 121] width 174 height 35
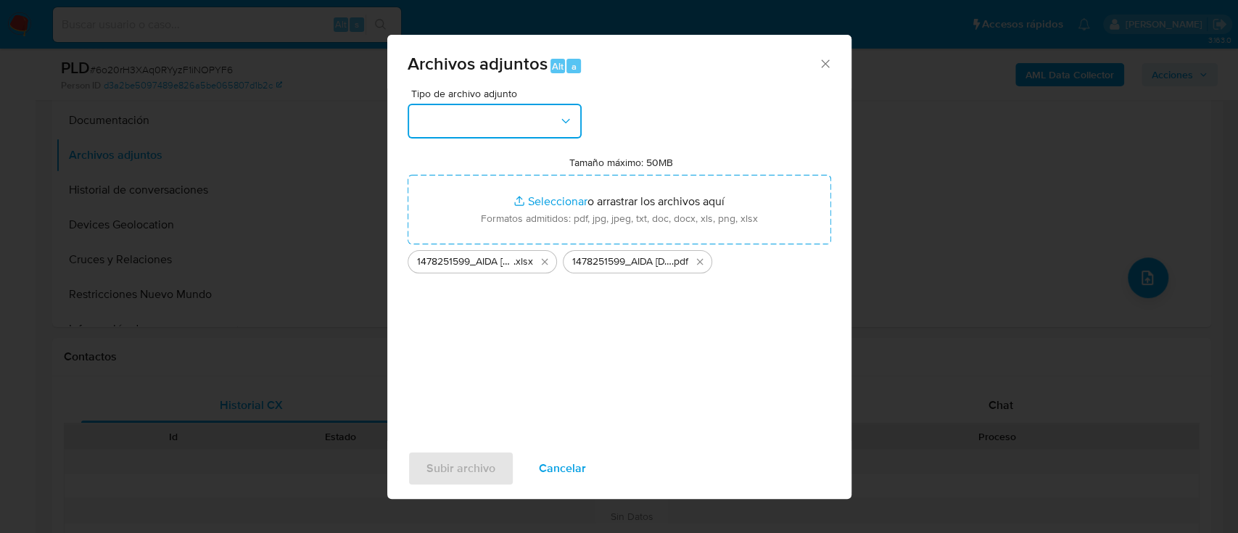
click at [534, 123] on button "button" at bounding box center [494, 121] width 174 height 35
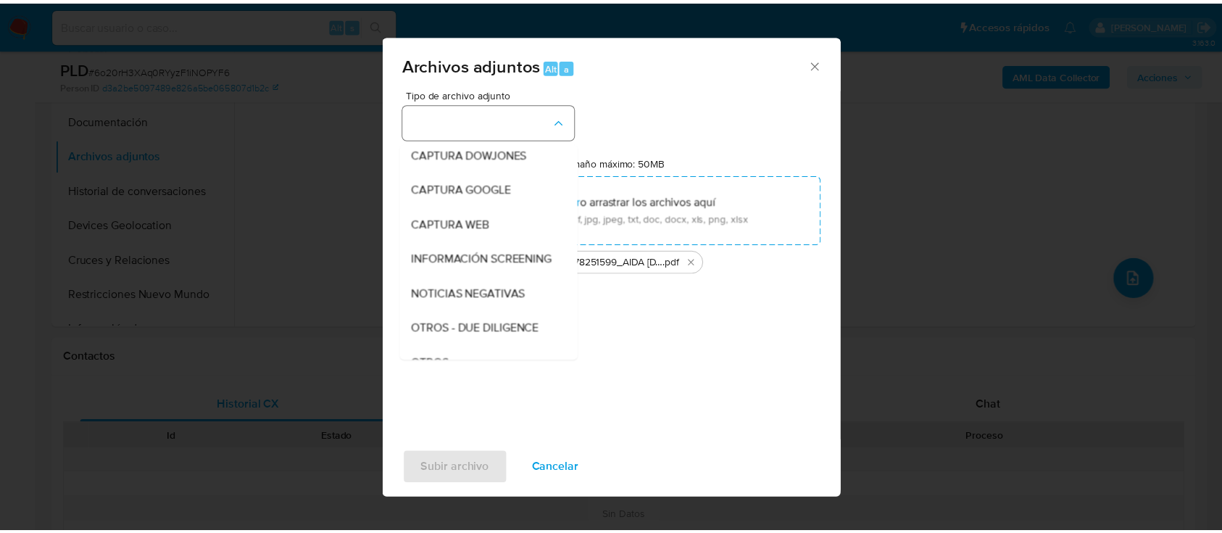
scroll to position [75, 0]
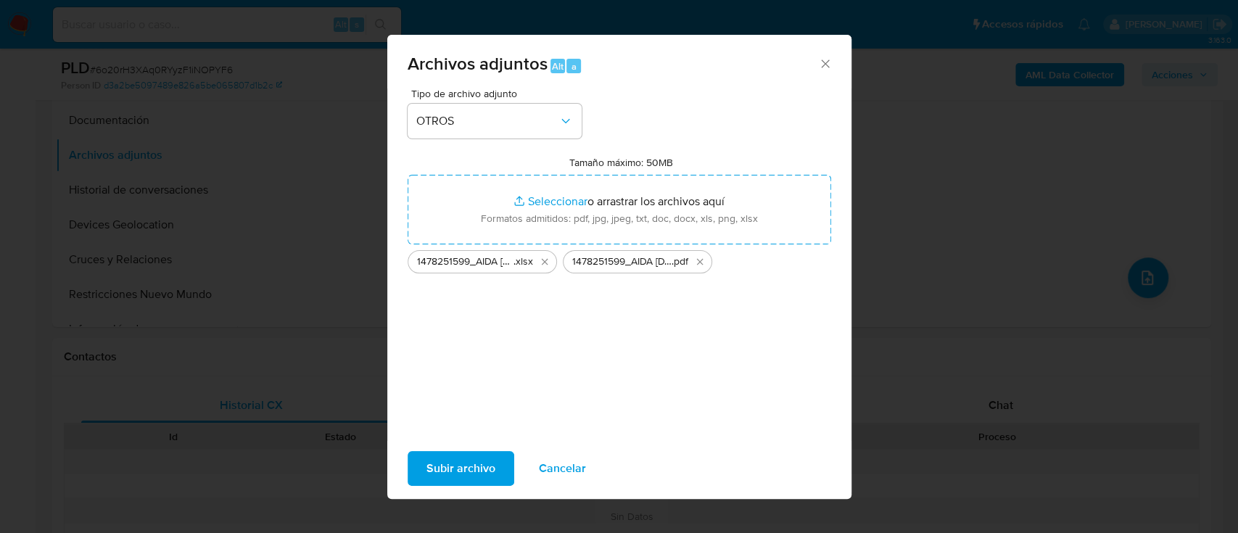
click at [462, 471] on span "Subir archivo" at bounding box center [460, 468] width 69 height 32
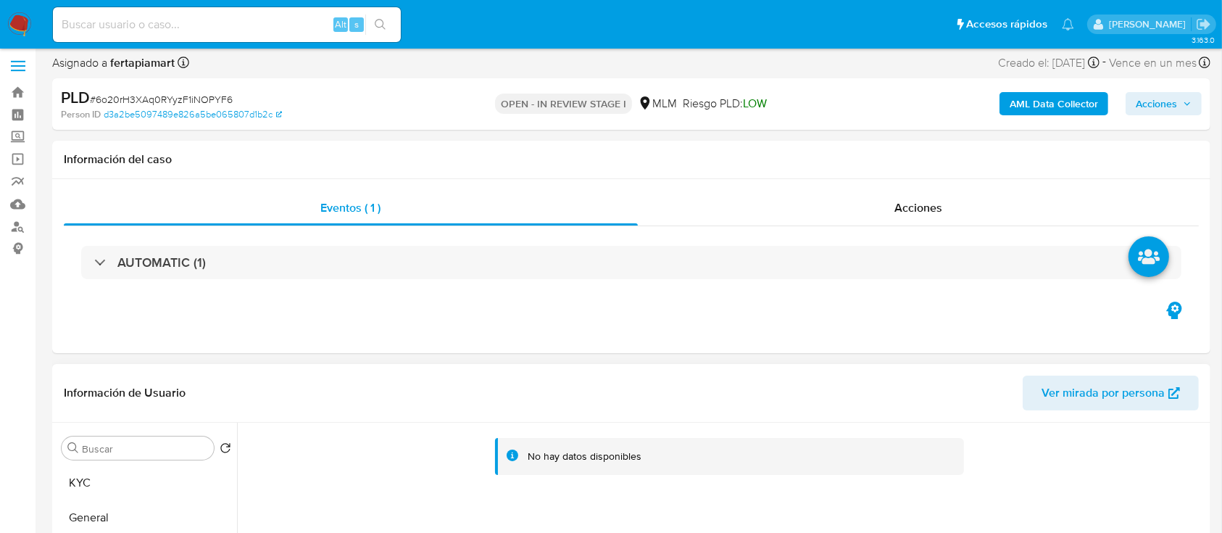
scroll to position [0, 0]
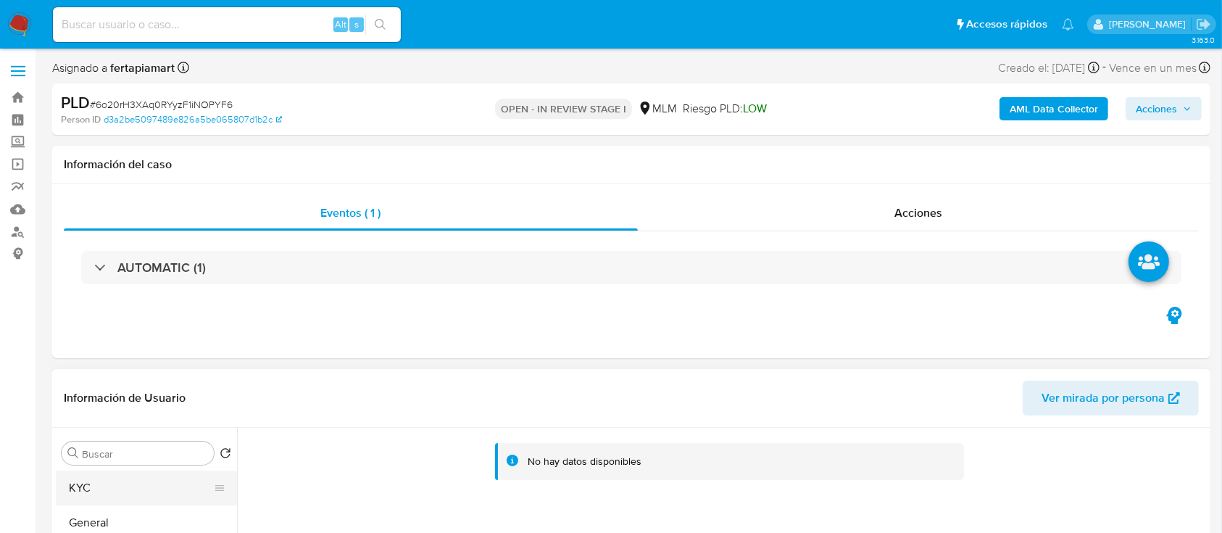
click at [110, 479] on button "KYC" at bounding box center [141, 488] width 170 height 35
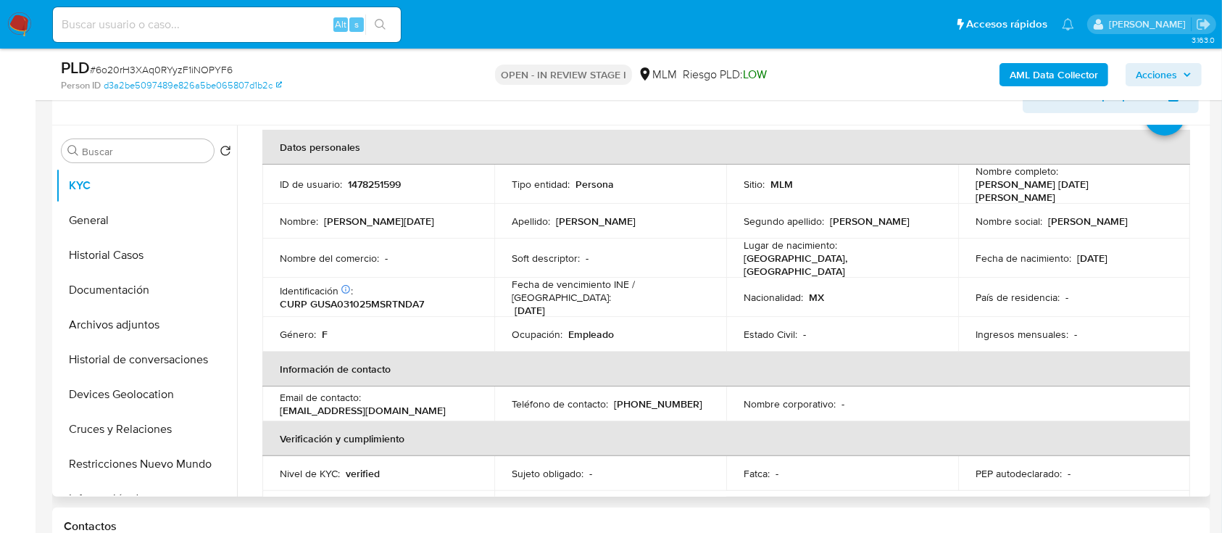
scroll to position [110, 0]
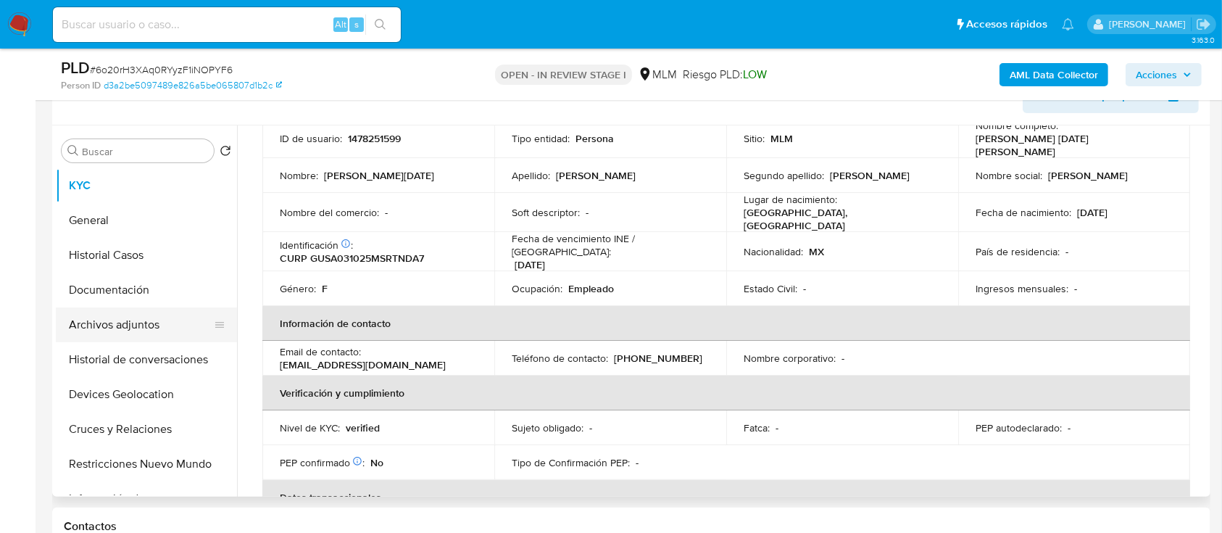
click at [106, 320] on button "Archivos adjuntos" at bounding box center [141, 324] width 170 height 35
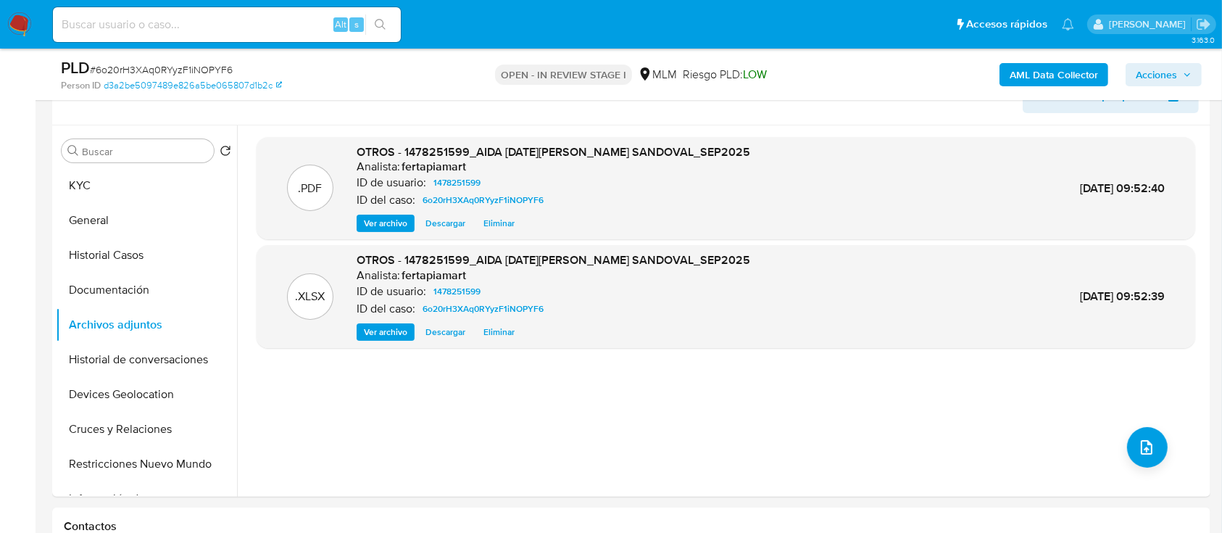
click at [1154, 75] on span "Acciones" at bounding box center [1156, 74] width 41 height 23
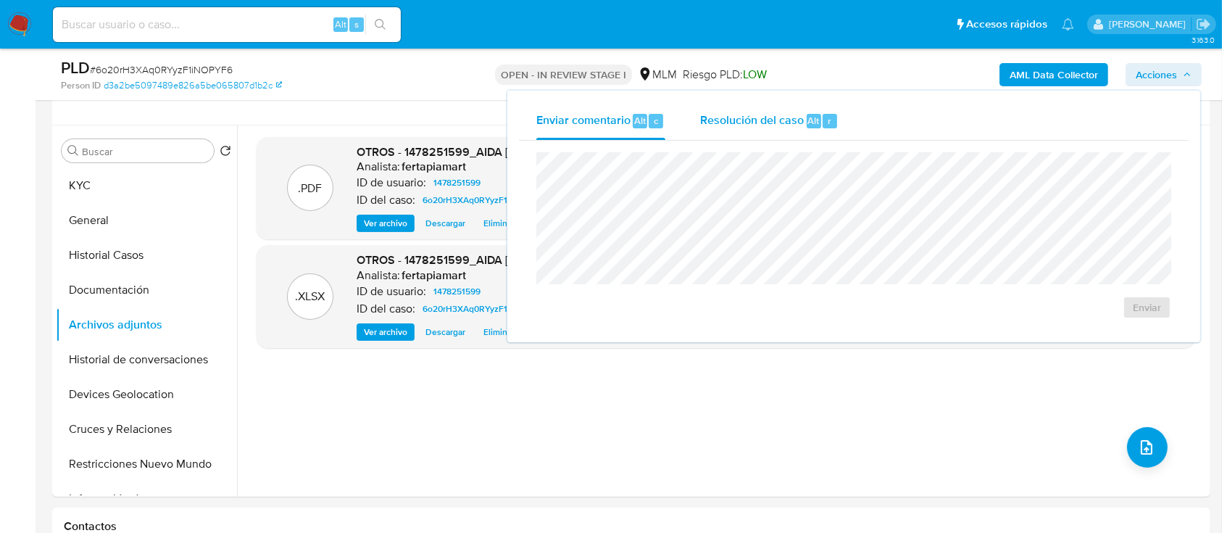
click at [734, 128] on span "Resolución del caso" at bounding box center [752, 120] width 104 height 17
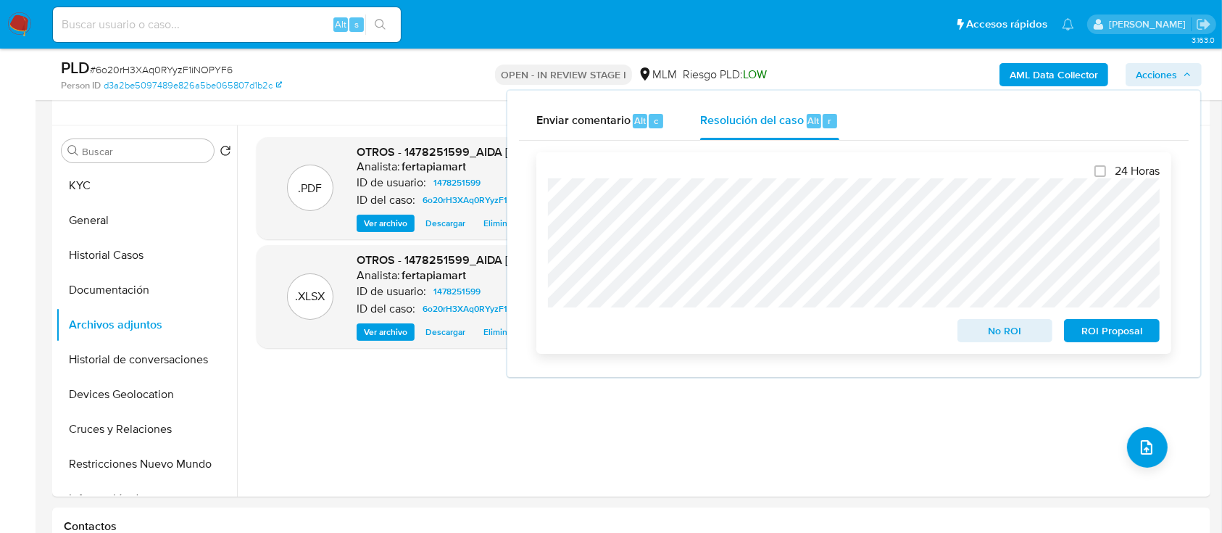
click at [1099, 328] on span "ROI Proposal" at bounding box center [1111, 330] width 75 height 20
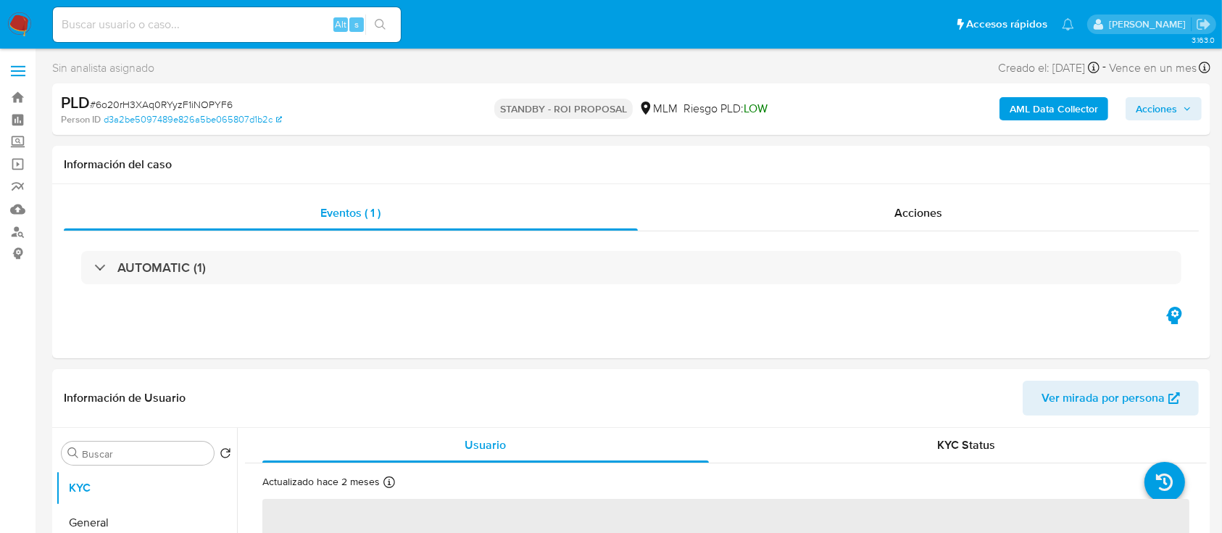
select select "10"
click at [18, 25] on img at bounding box center [19, 24] width 25 height 25
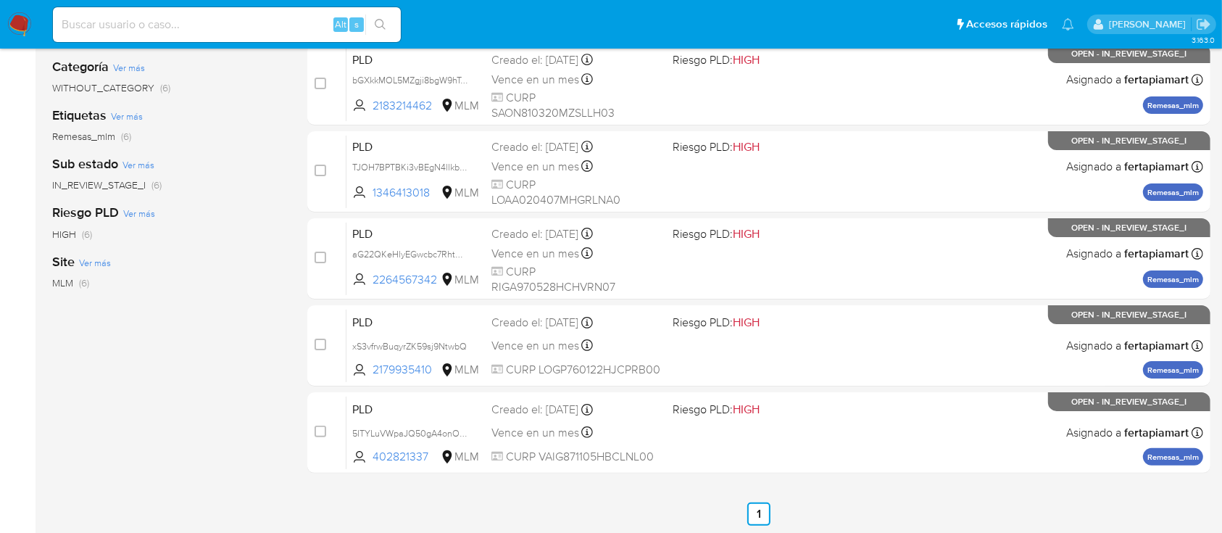
scroll to position [299, 0]
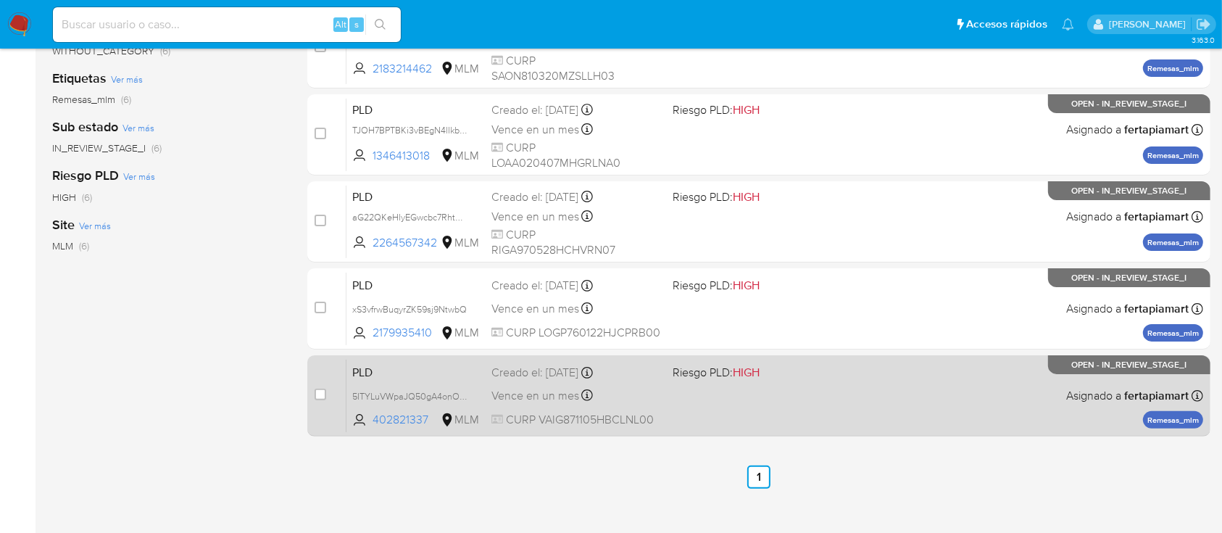
click at [873, 381] on div "PLD 5ITYLuVWpaJQ50gA4onOzO5z 402821337 MLM Riesgo PLD: HIGH Creado el: [DATE] C…" at bounding box center [775, 395] width 857 height 73
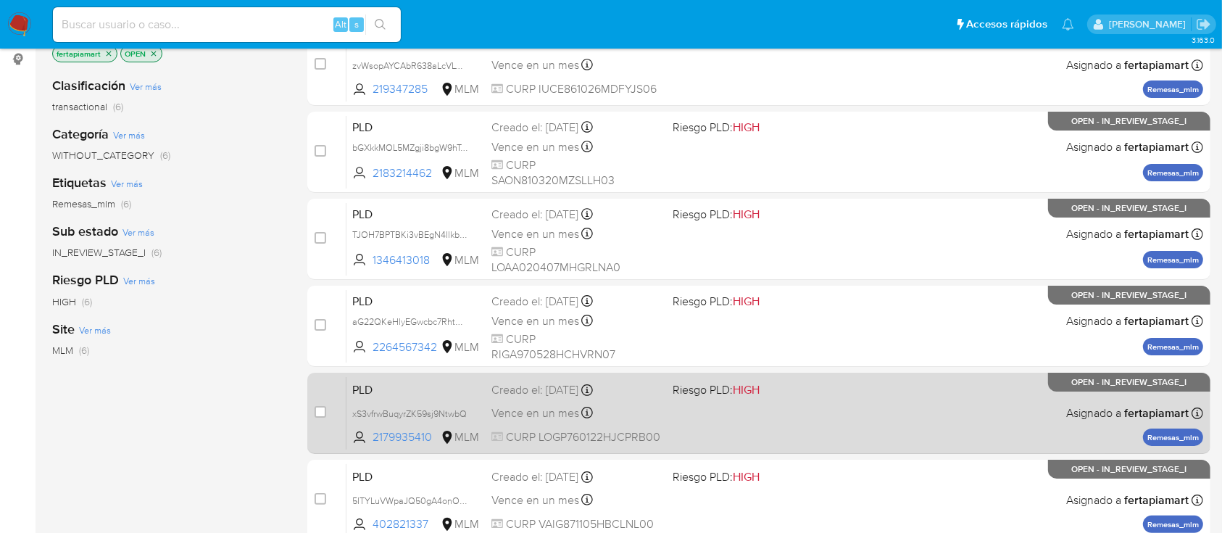
scroll to position [0, 0]
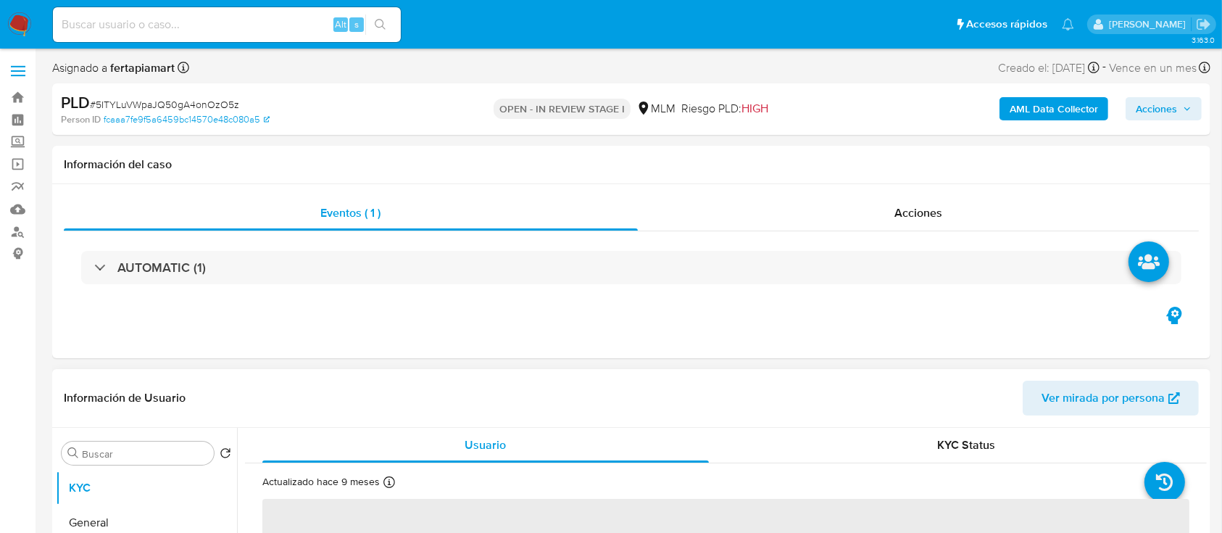
select select "10"
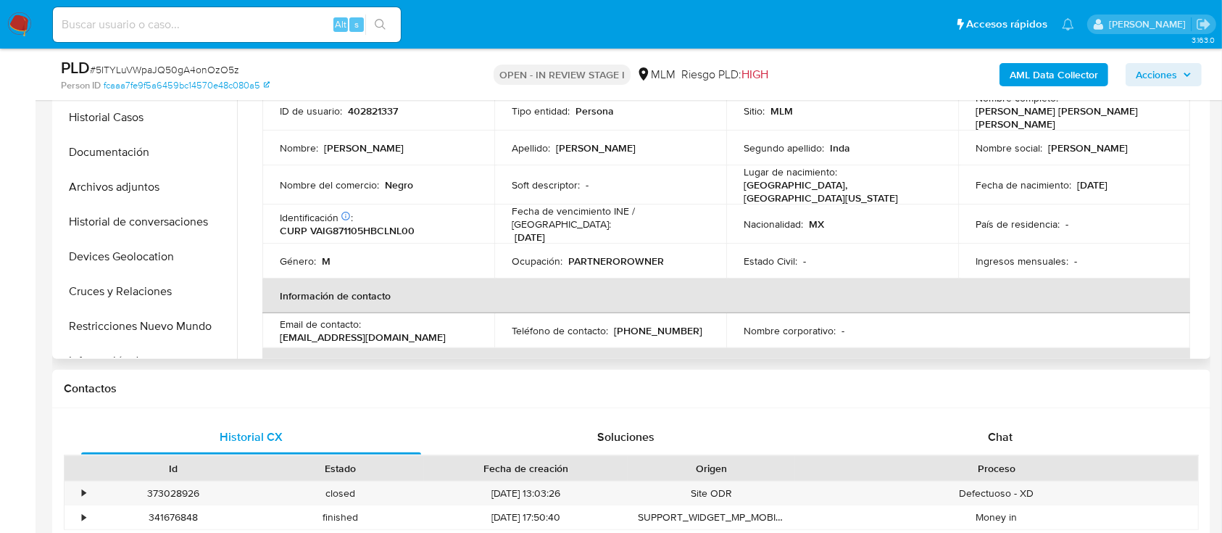
scroll to position [332, 0]
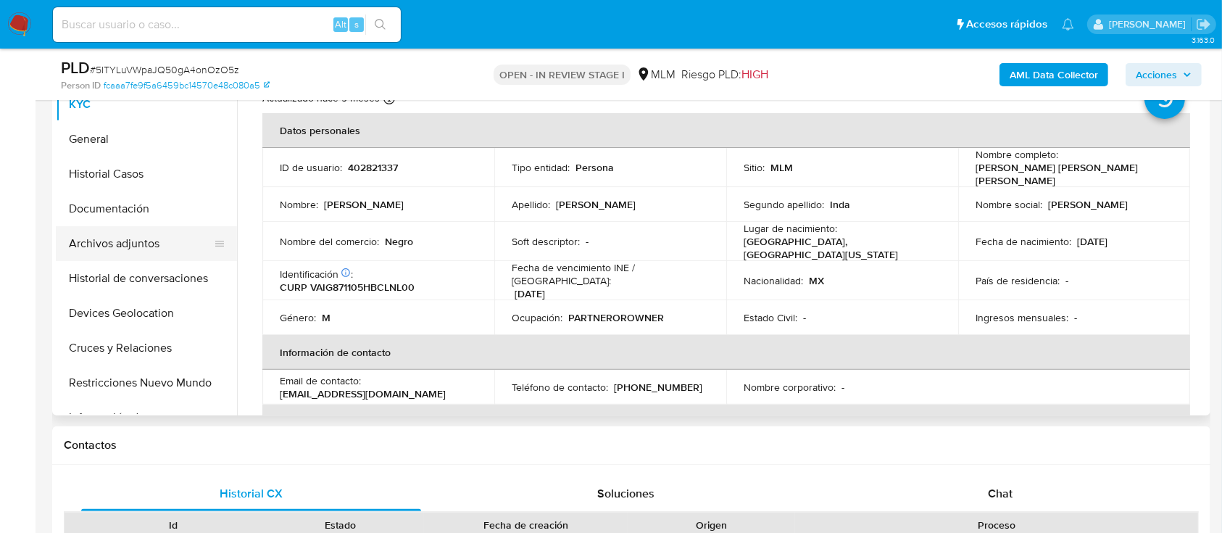
click at [149, 254] on button "Archivos adjuntos" at bounding box center [141, 243] width 170 height 35
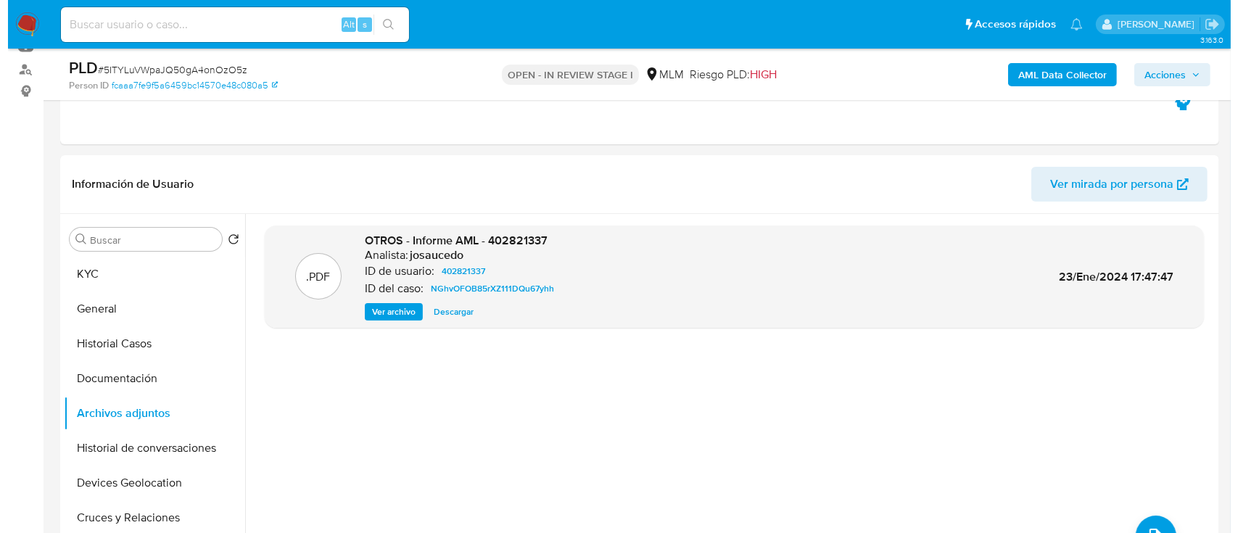
scroll to position [215, 0]
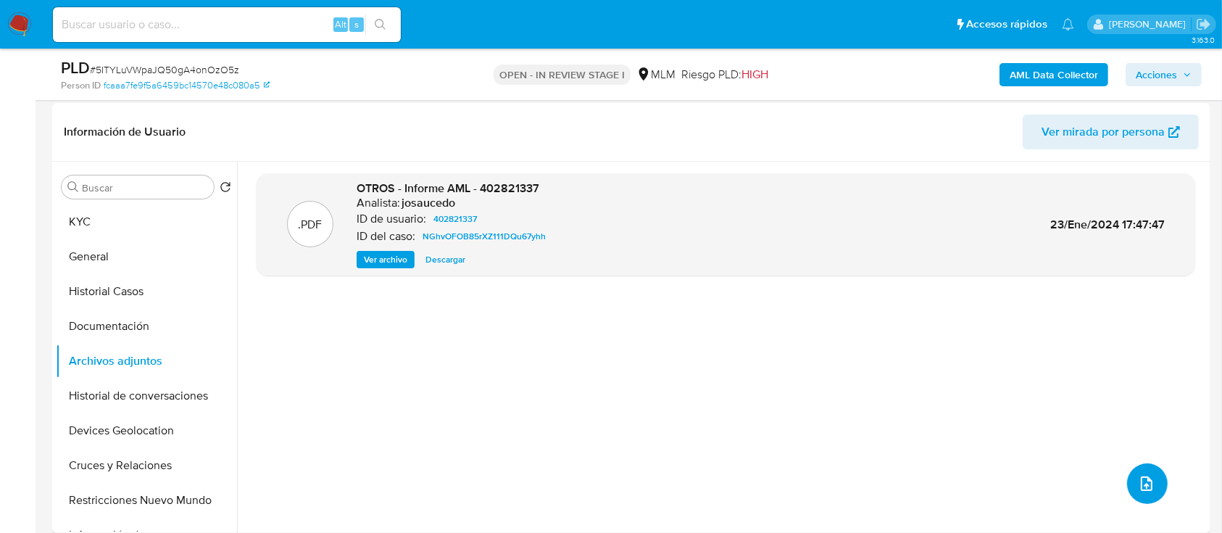
click at [1140, 475] on icon "upload-file" at bounding box center [1146, 483] width 17 height 17
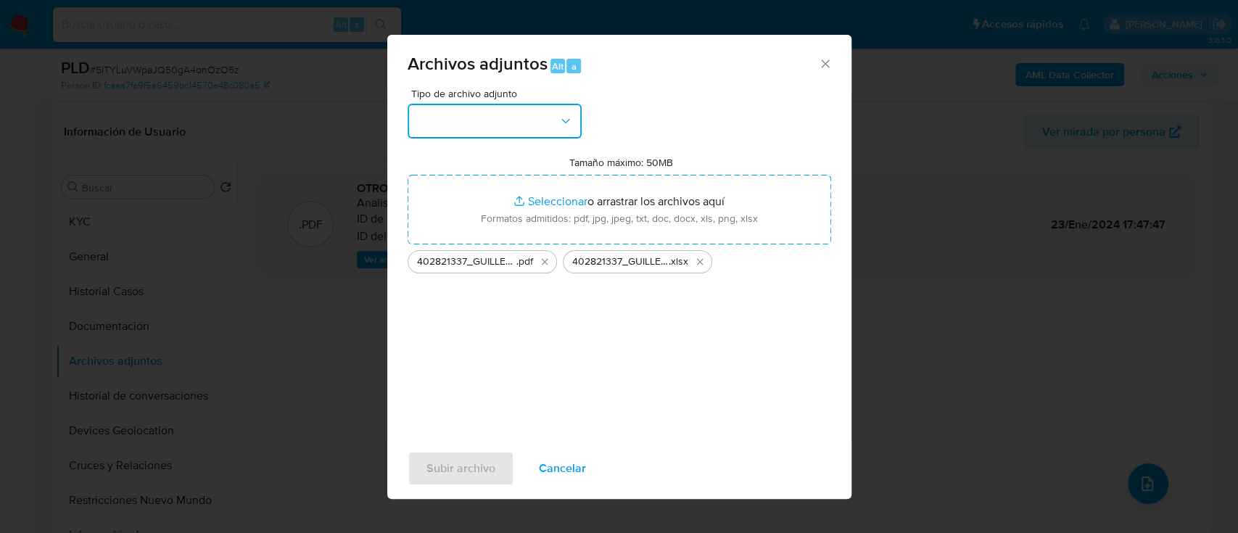
click at [492, 117] on button "button" at bounding box center [494, 121] width 174 height 35
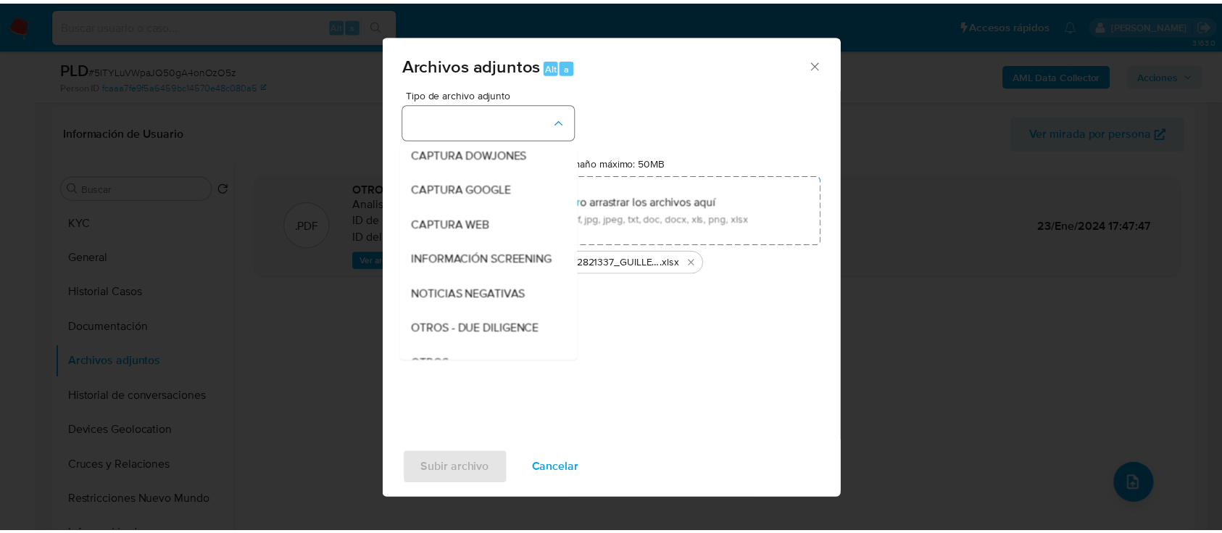
scroll to position [75, 0]
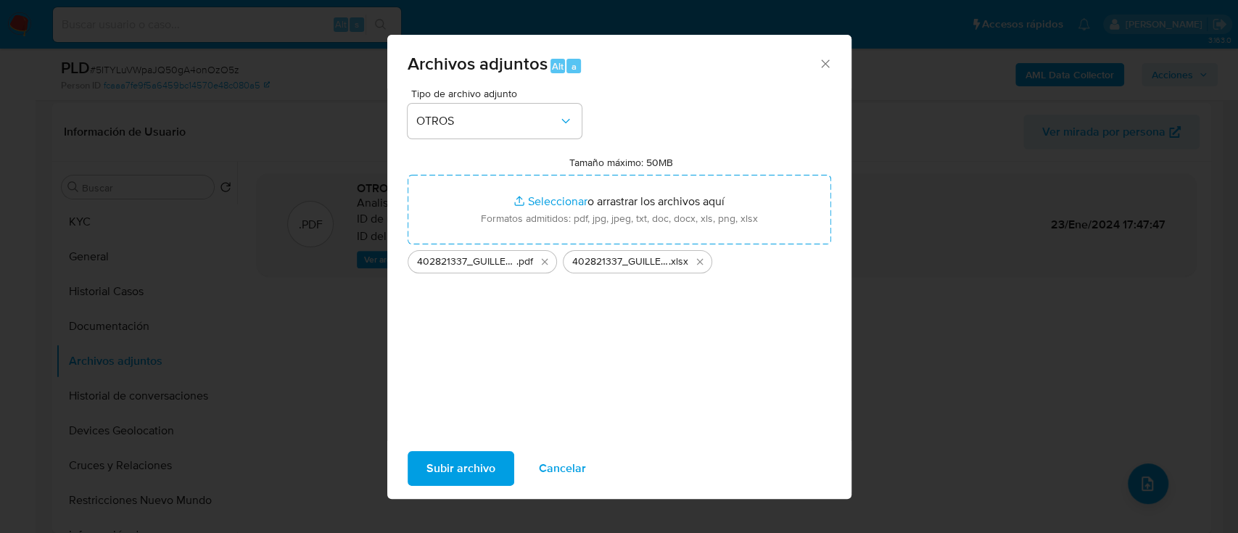
click at [452, 468] on span "Subir archivo" at bounding box center [460, 468] width 69 height 32
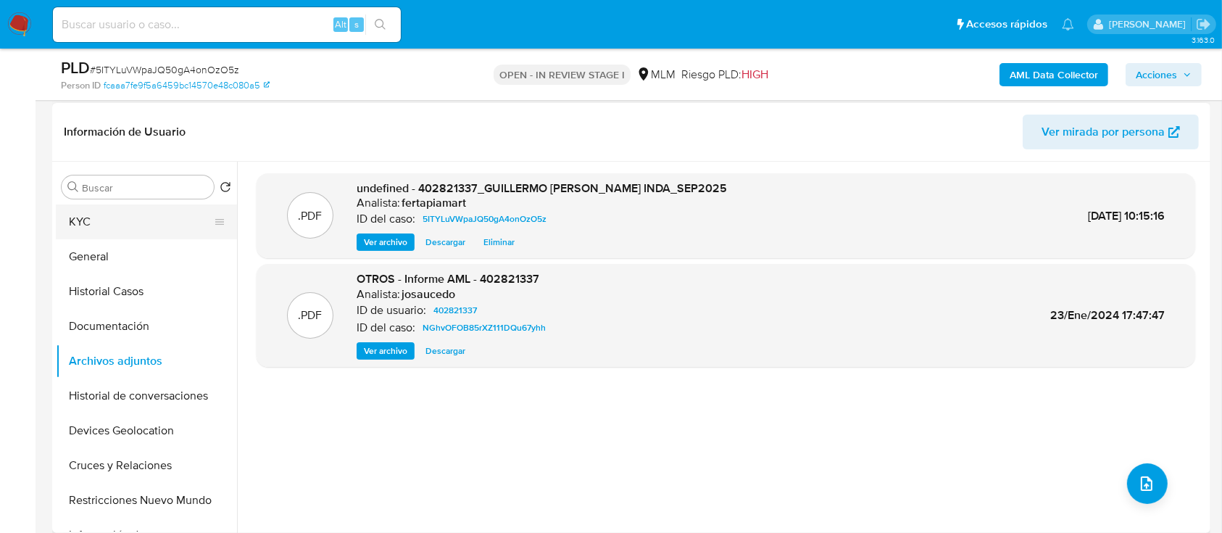
click at [108, 229] on button "KYC" at bounding box center [141, 221] width 170 height 35
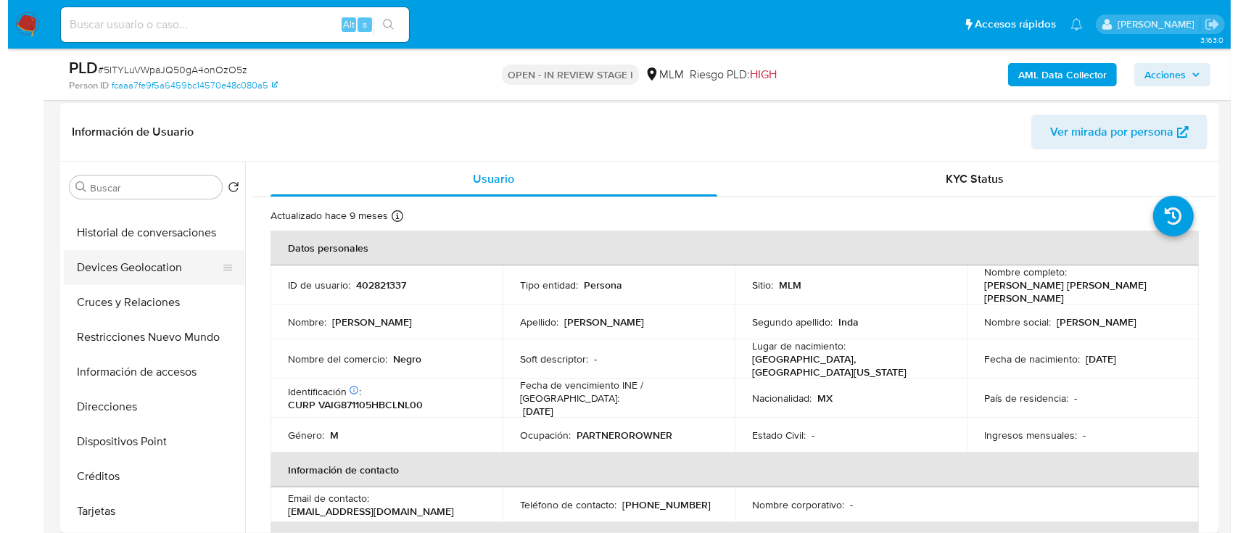
scroll to position [0, 0]
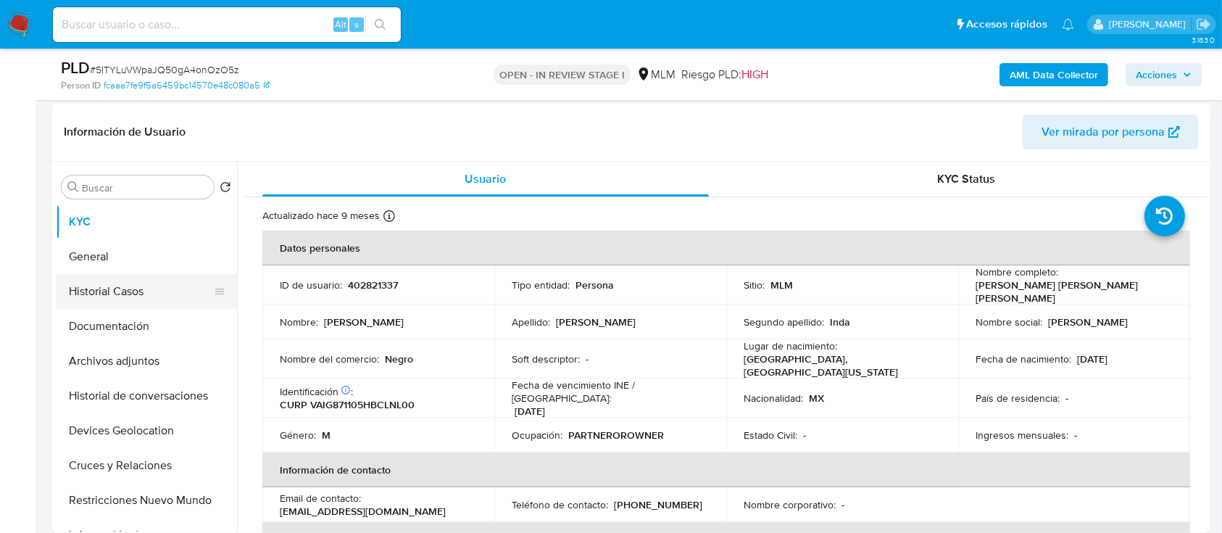
click at [134, 293] on button "Historial Casos" at bounding box center [141, 291] width 170 height 35
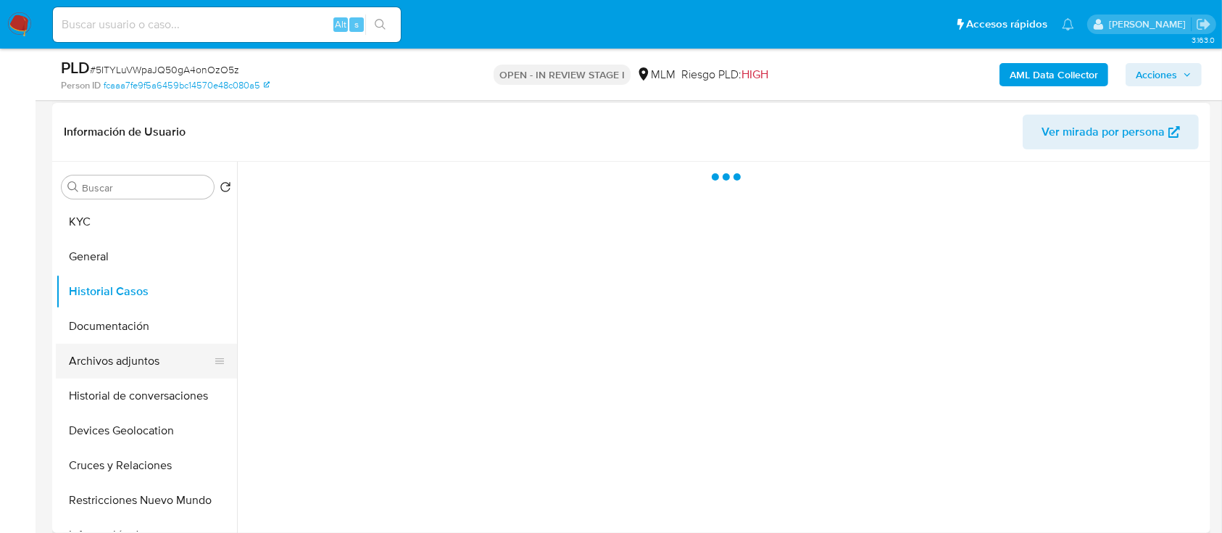
click at [117, 361] on button "Archivos adjuntos" at bounding box center [141, 361] width 170 height 35
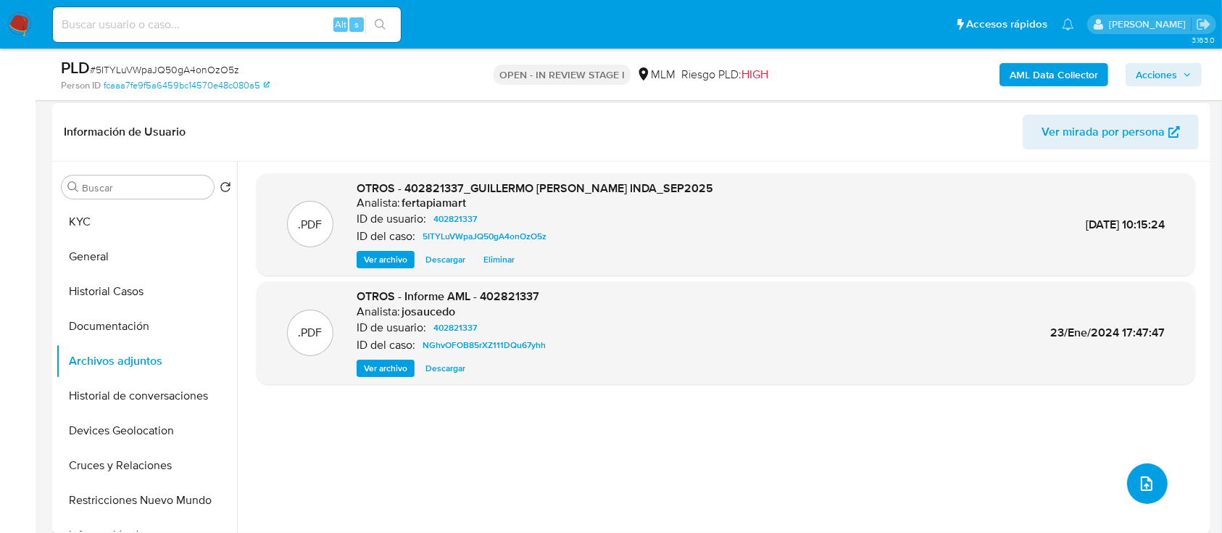
click at [1138, 482] on icon "upload-file" at bounding box center [1146, 483] width 17 height 17
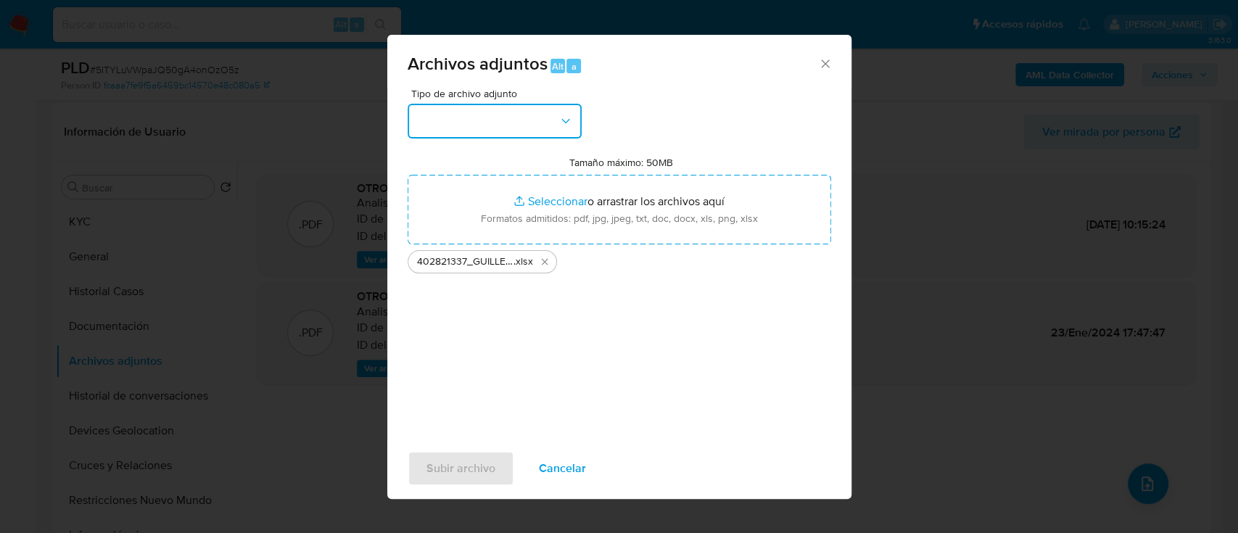
click at [495, 125] on button "button" at bounding box center [494, 121] width 174 height 35
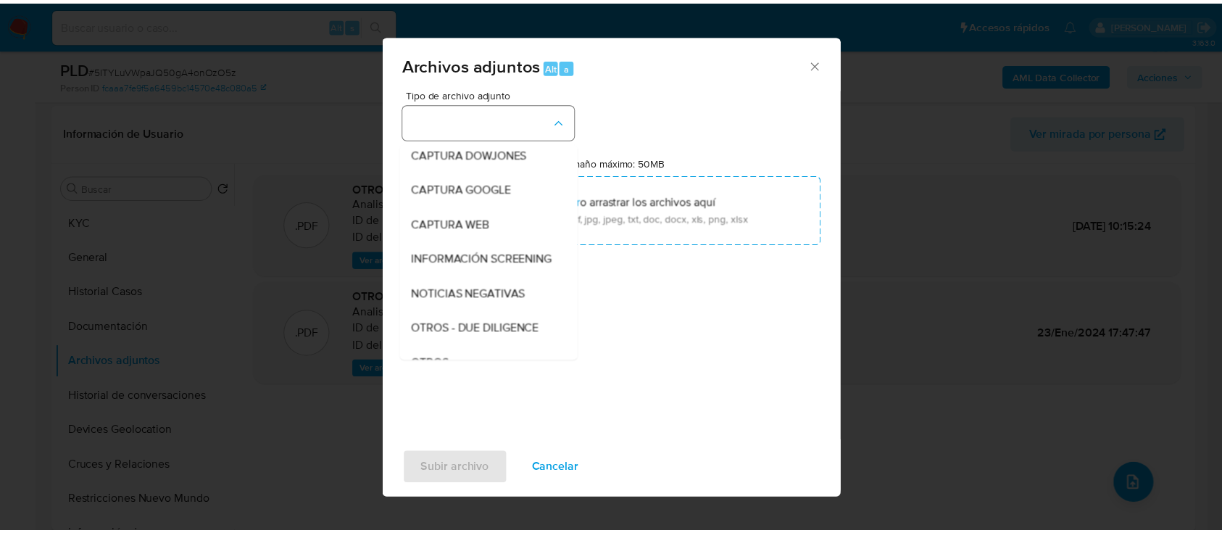
scroll to position [75, 0]
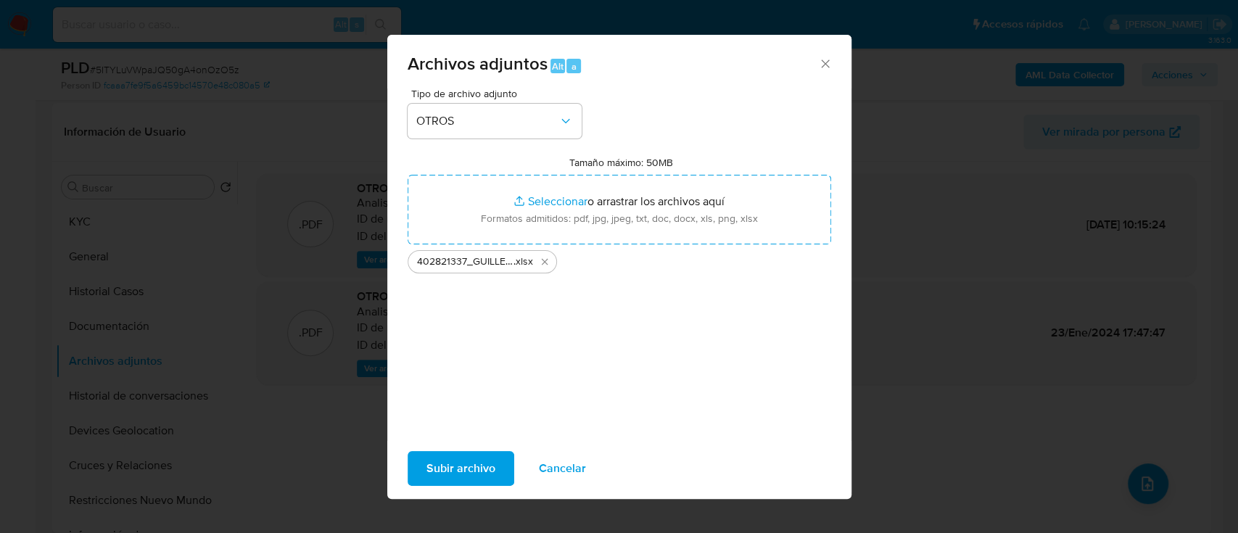
click at [454, 466] on span "Subir archivo" at bounding box center [460, 468] width 69 height 32
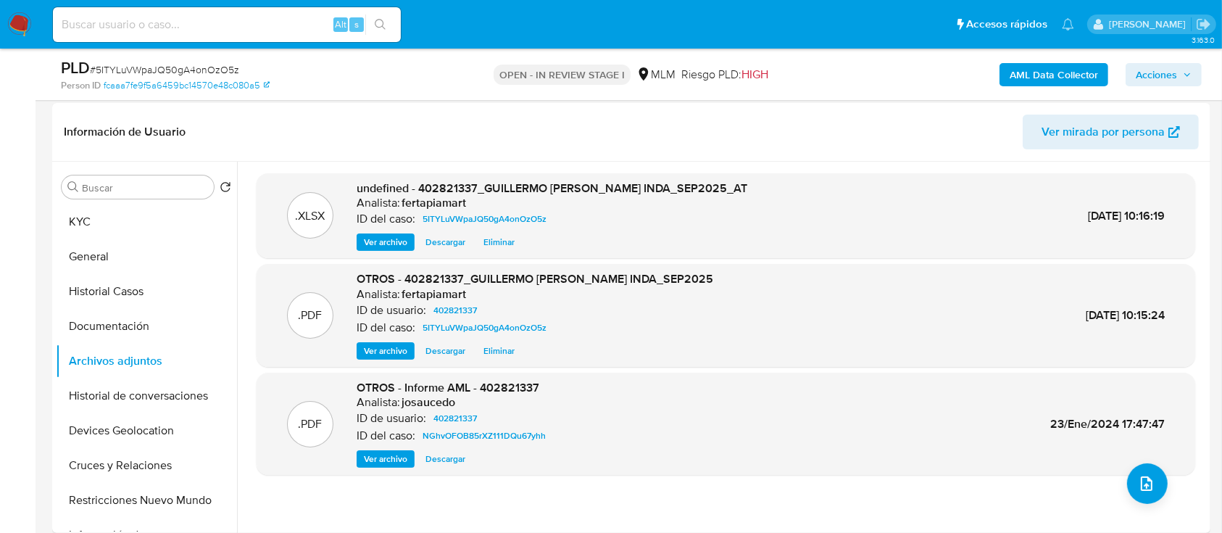
click at [1160, 75] on span "Acciones" at bounding box center [1156, 74] width 41 height 23
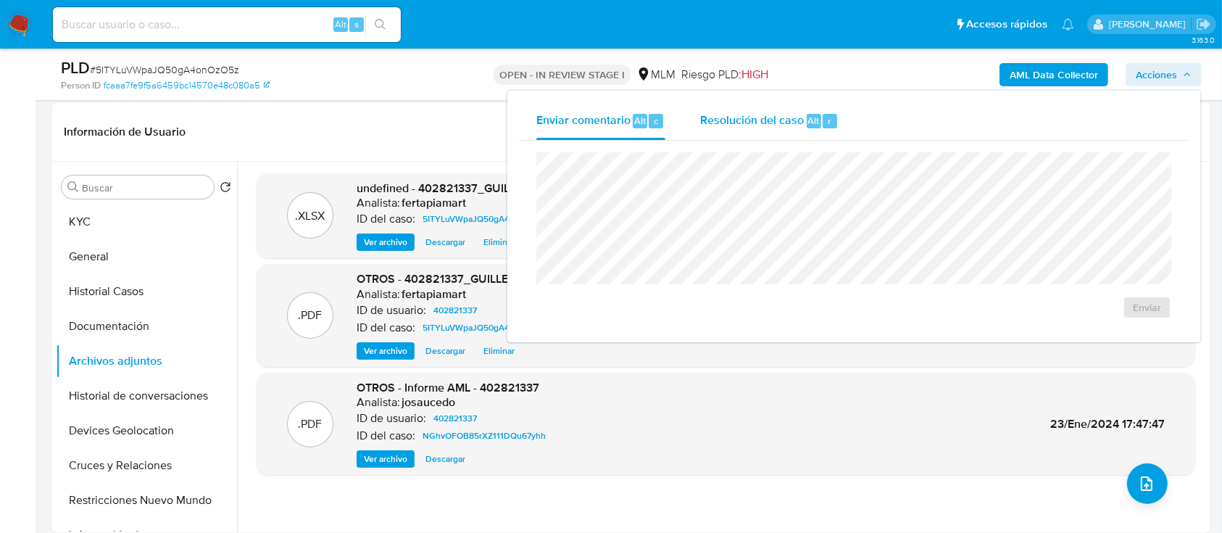
click at [761, 118] on span "Resolución del caso" at bounding box center [752, 120] width 104 height 17
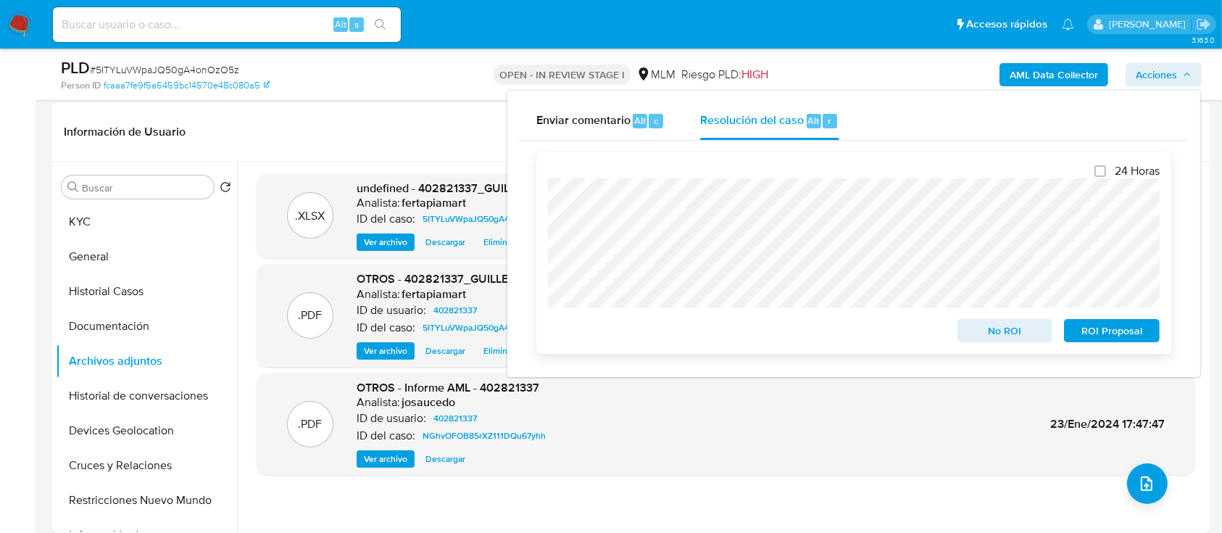
click at [1012, 339] on span "No ROI" at bounding box center [1005, 330] width 75 height 20
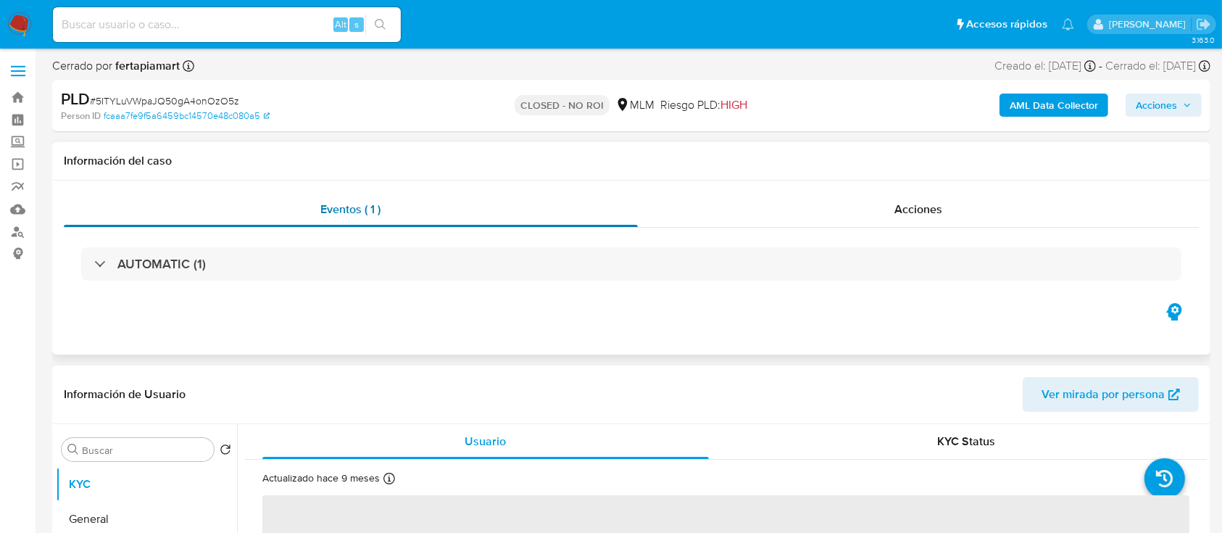
select select "10"
click at [1167, 108] on span "Acciones" at bounding box center [1156, 105] width 41 height 23
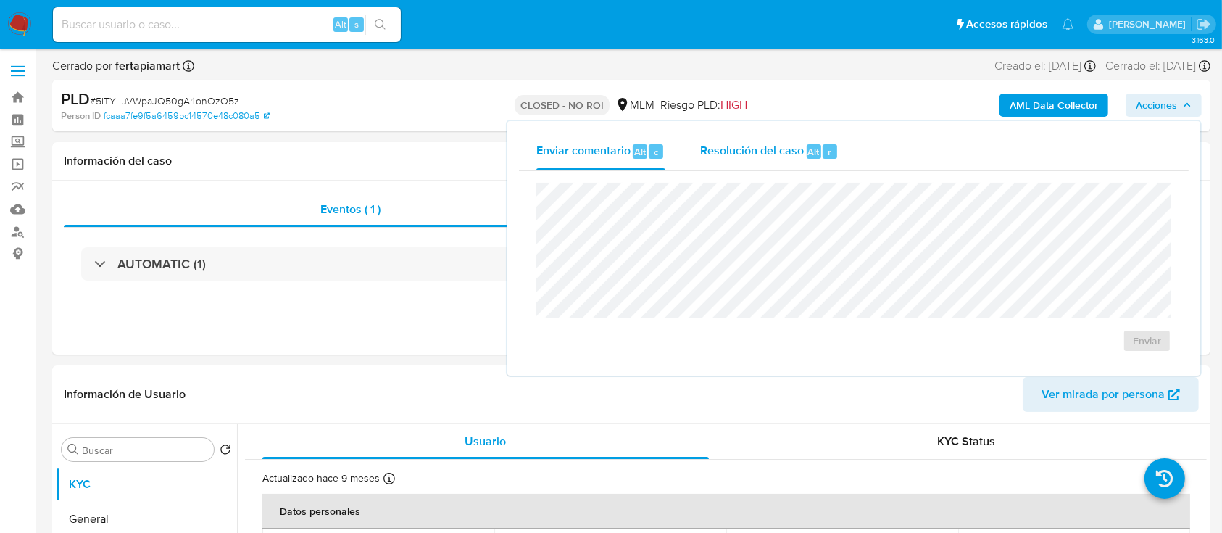
click at [725, 153] on span "Resolución del caso" at bounding box center [752, 151] width 104 height 17
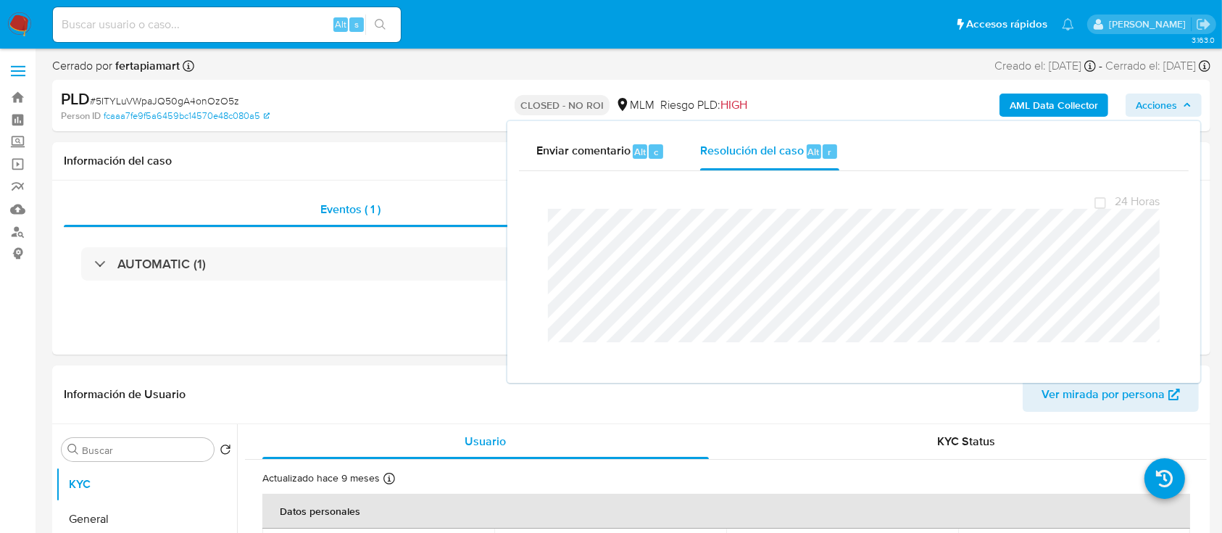
click at [400, 99] on div "PLD # 5ITYLuVWpaJQ50gA4onOzO5z" at bounding box center [248, 99] width 375 height 22
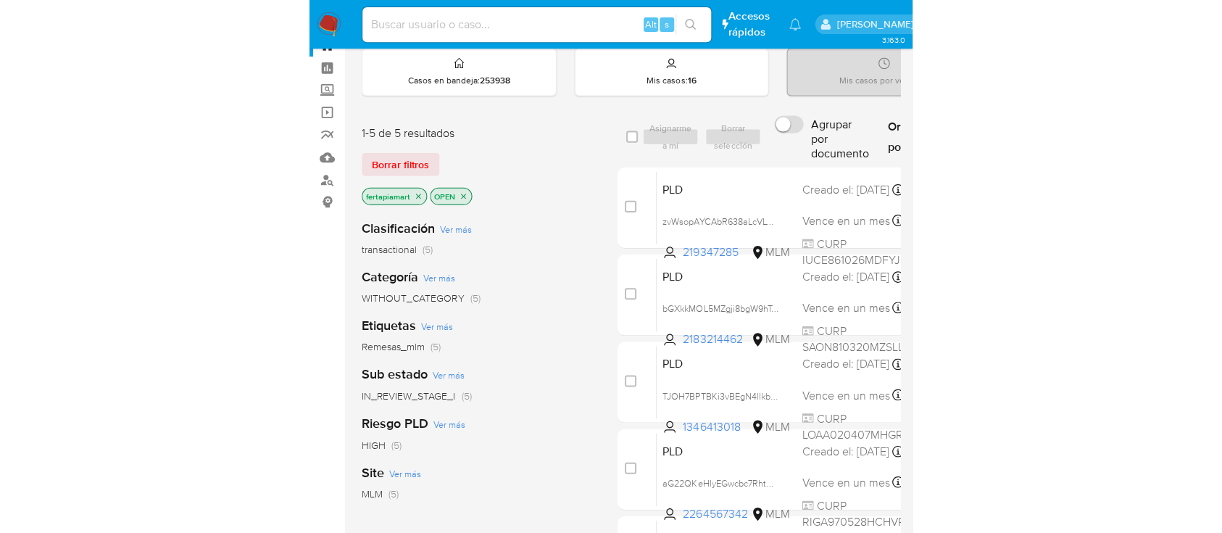
scroll to position [70, 0]
